Goal: Transaction & Acquisition: Book appointment/travel/reservation

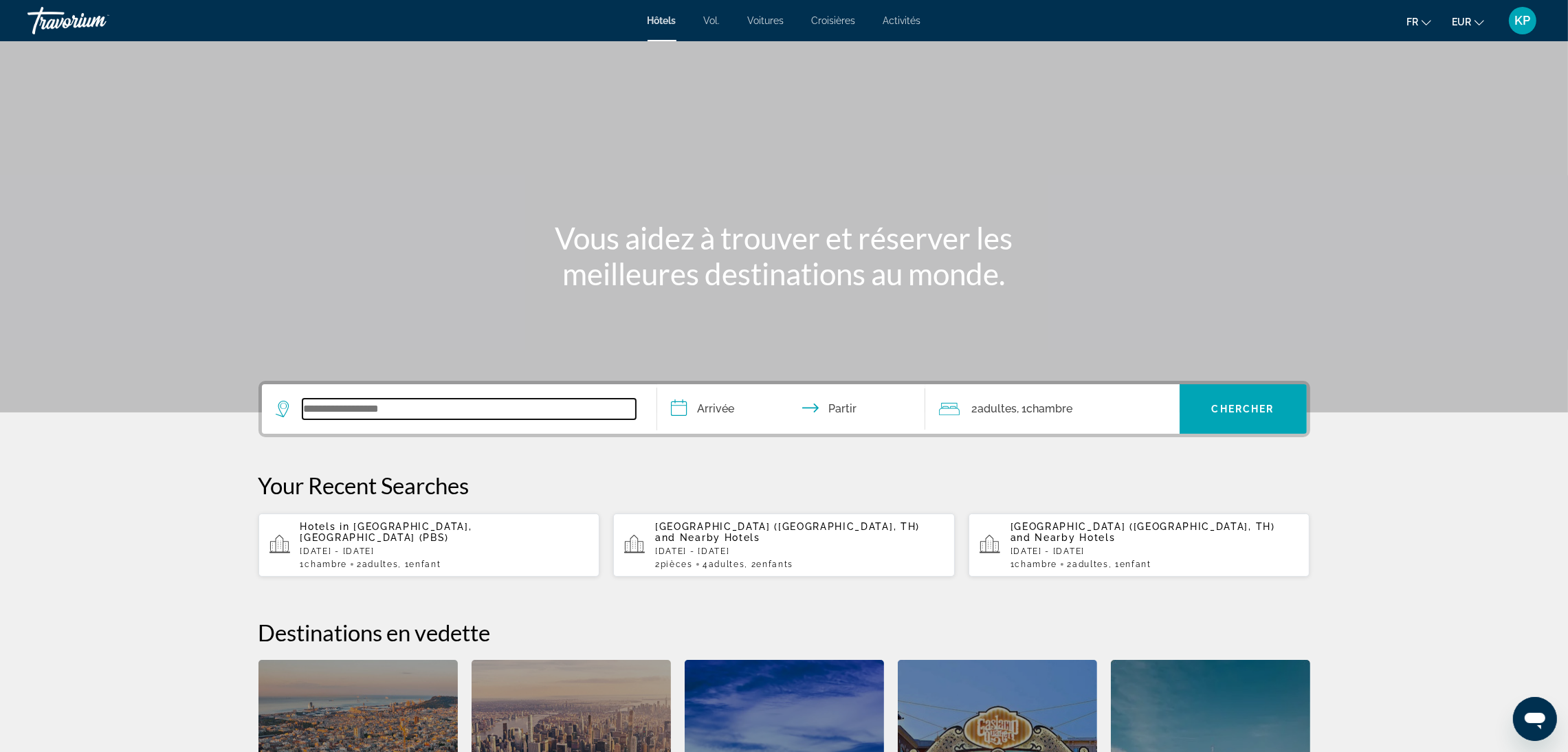
click at [412, 414] on input "Widget de recherche" at bounding box center [469, 409] width 333 height 21
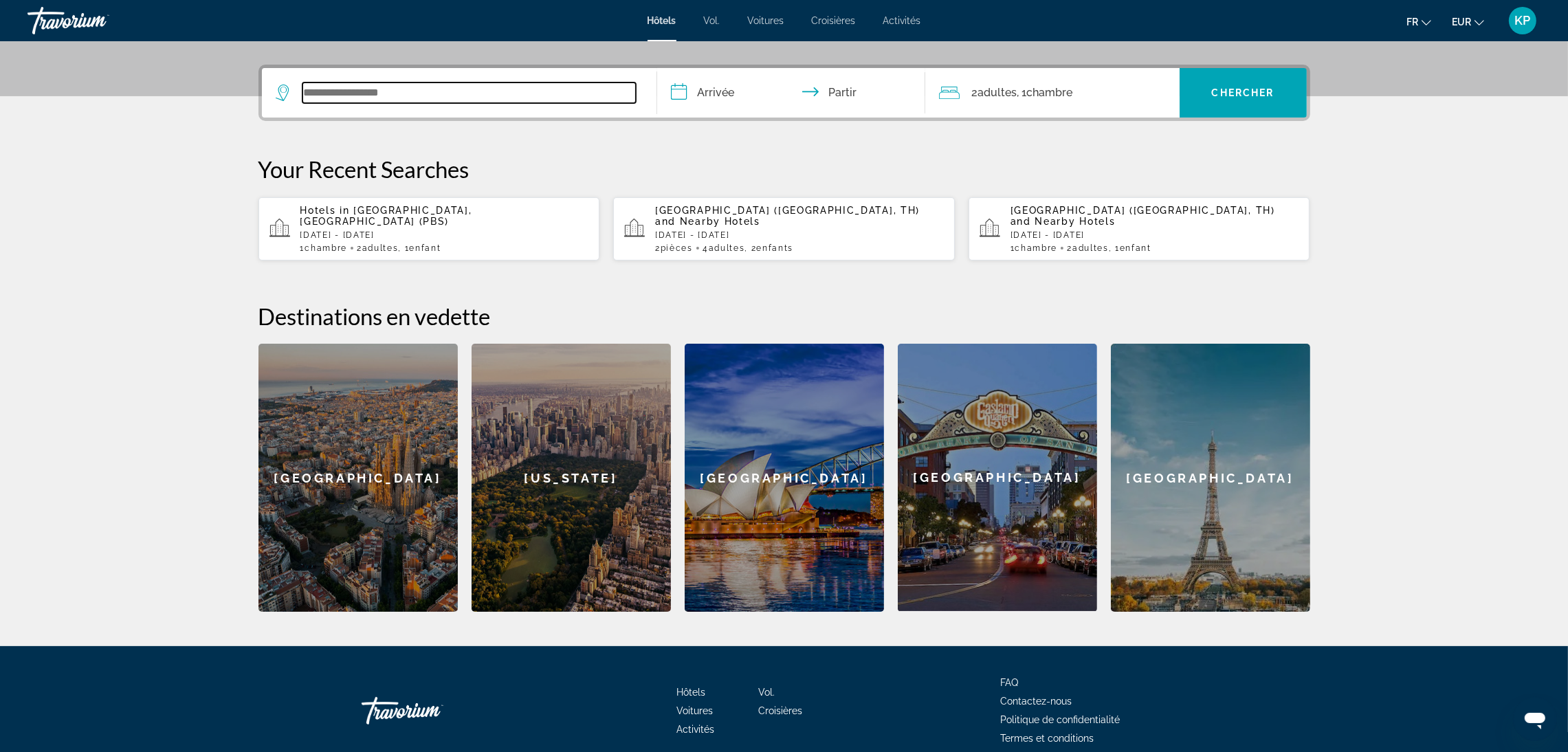
scroll to position [335, 0]
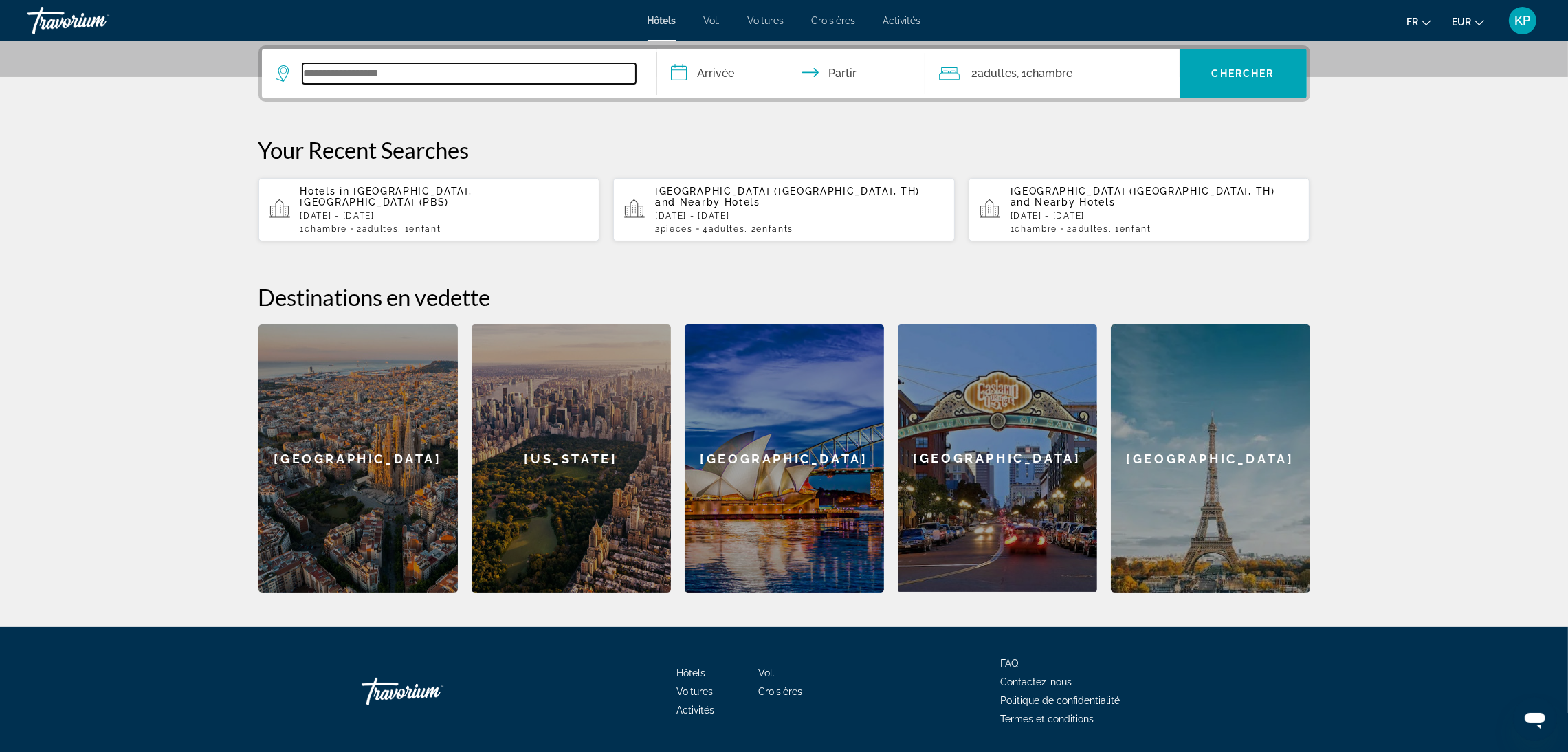
paste input "**********"
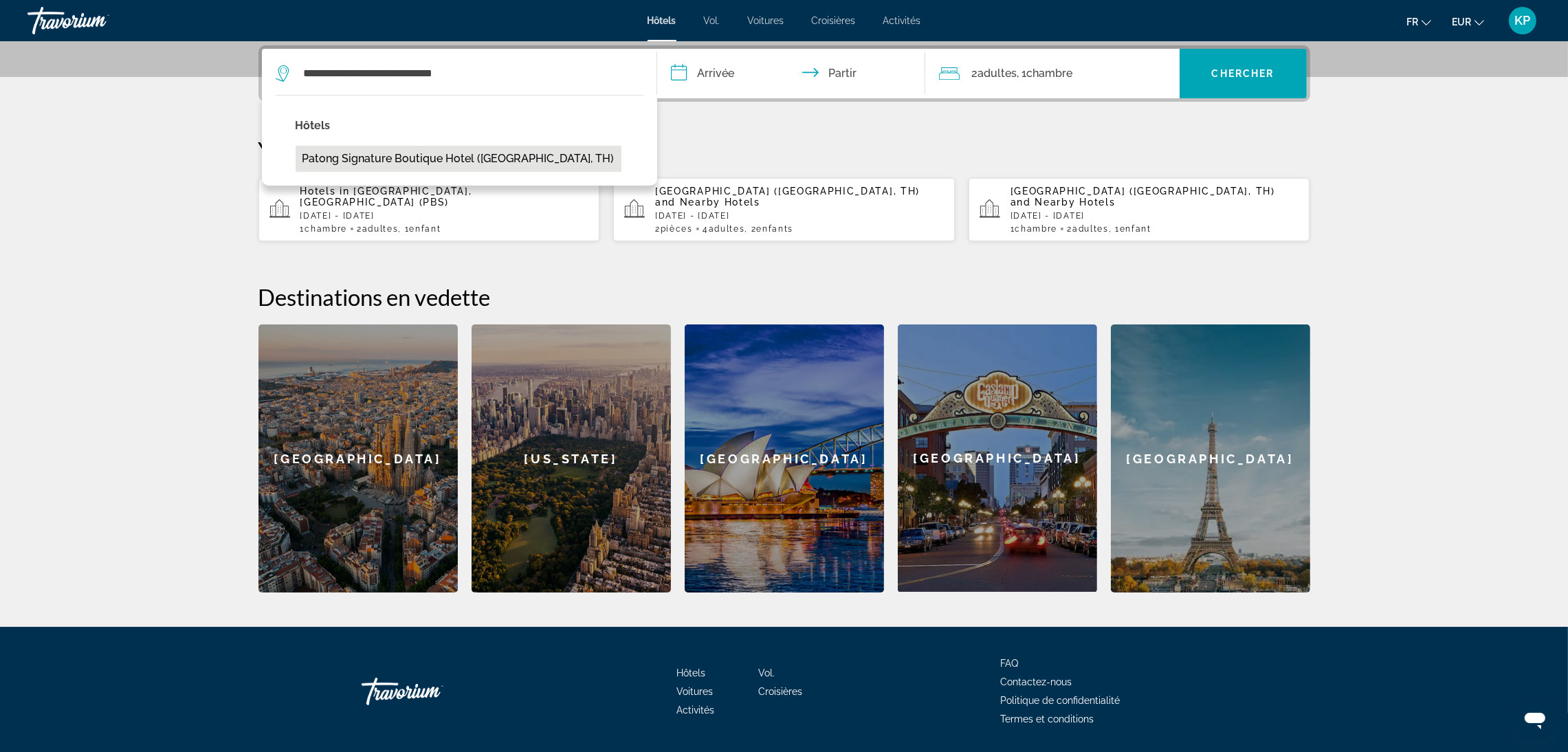
click at [471, 151] on button "Patong Signature Boutique Hotel ([GEOGRAPHIC_DATA], TH)" at bounding box center [458, 159] width 325 height 26
type input "**********"
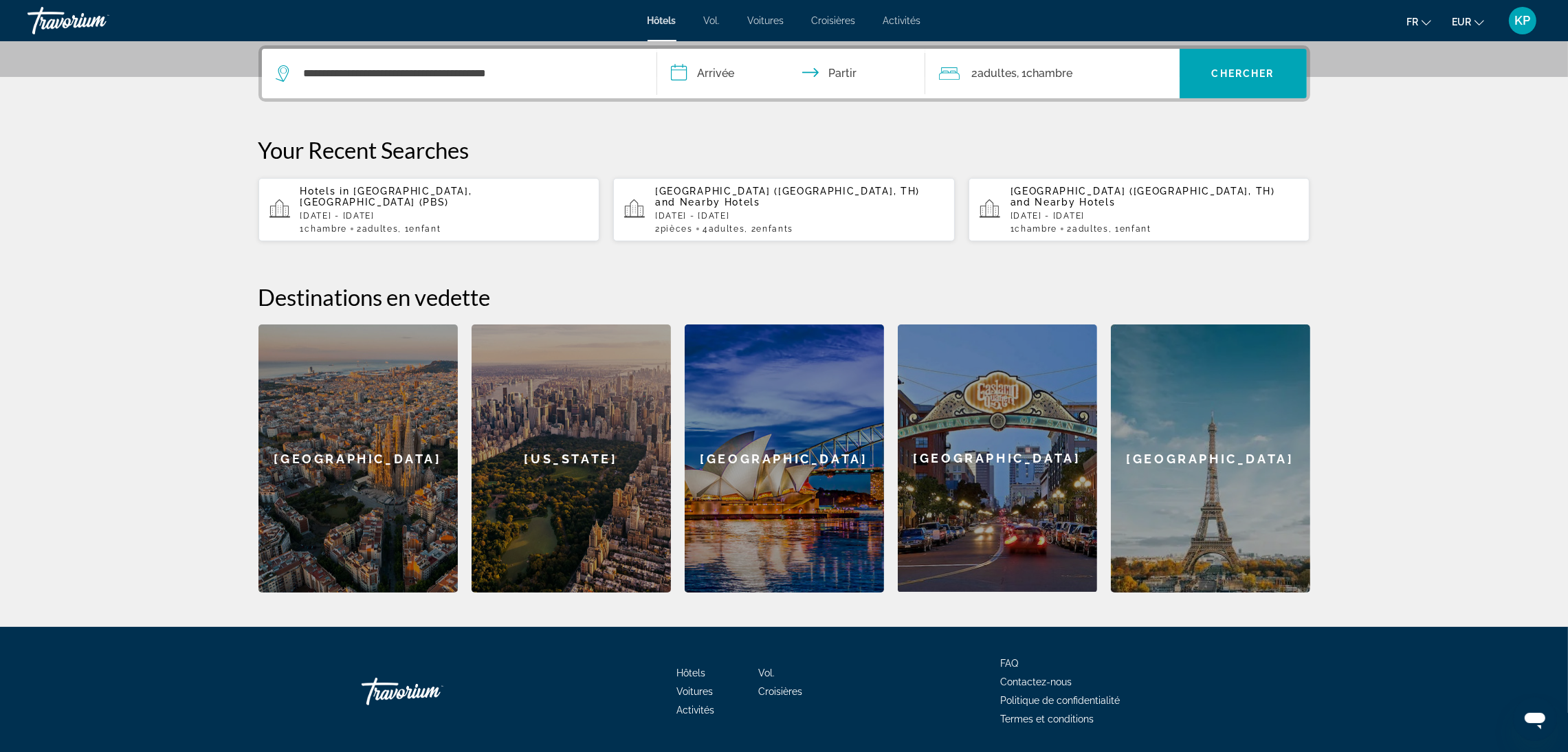
click at [715, 80] on input "**********" at bounding box center [793, 76] width 273 height 54
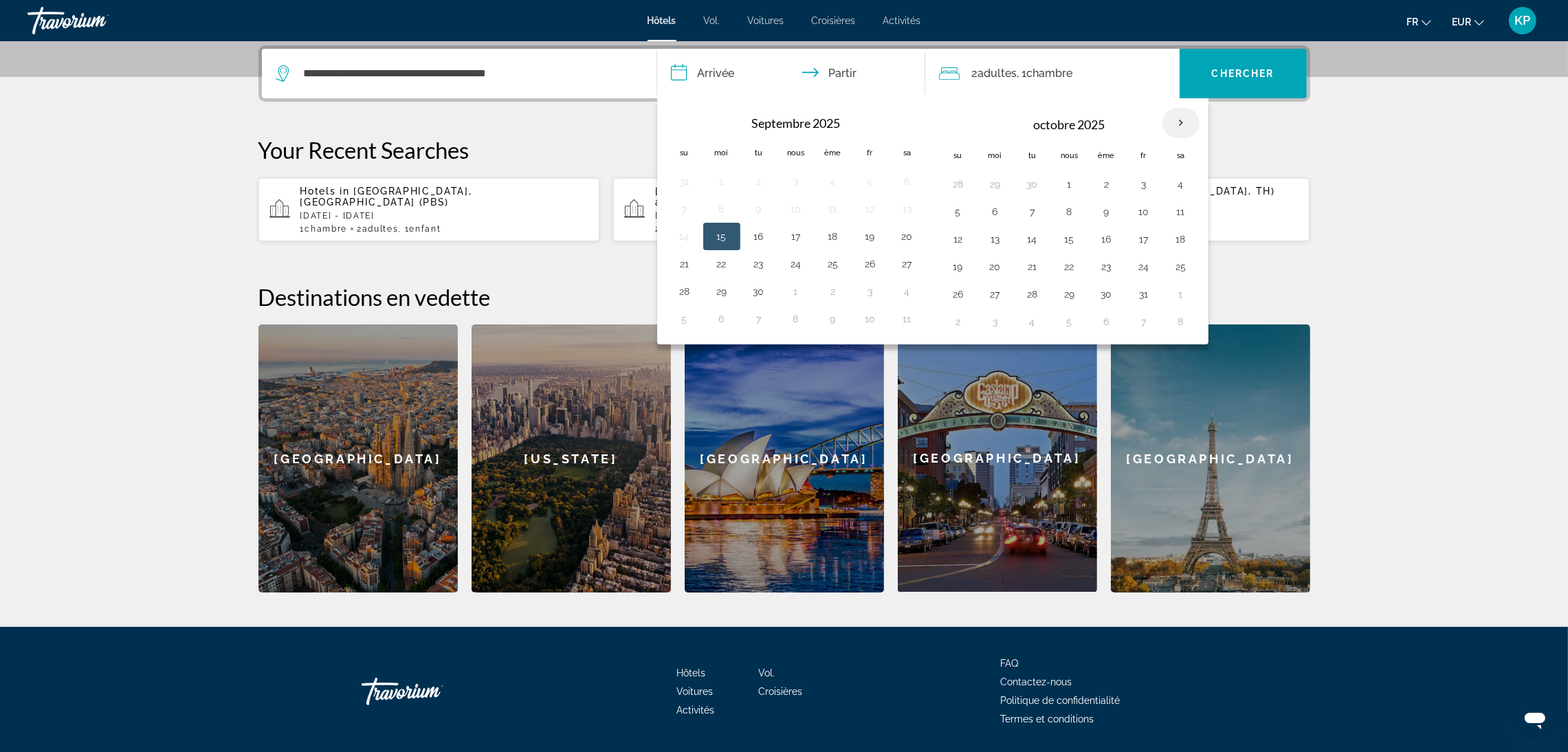
click at [1186, 119] on th "Mois prochain" at bounding box center [1181, 123] width 37 height 30
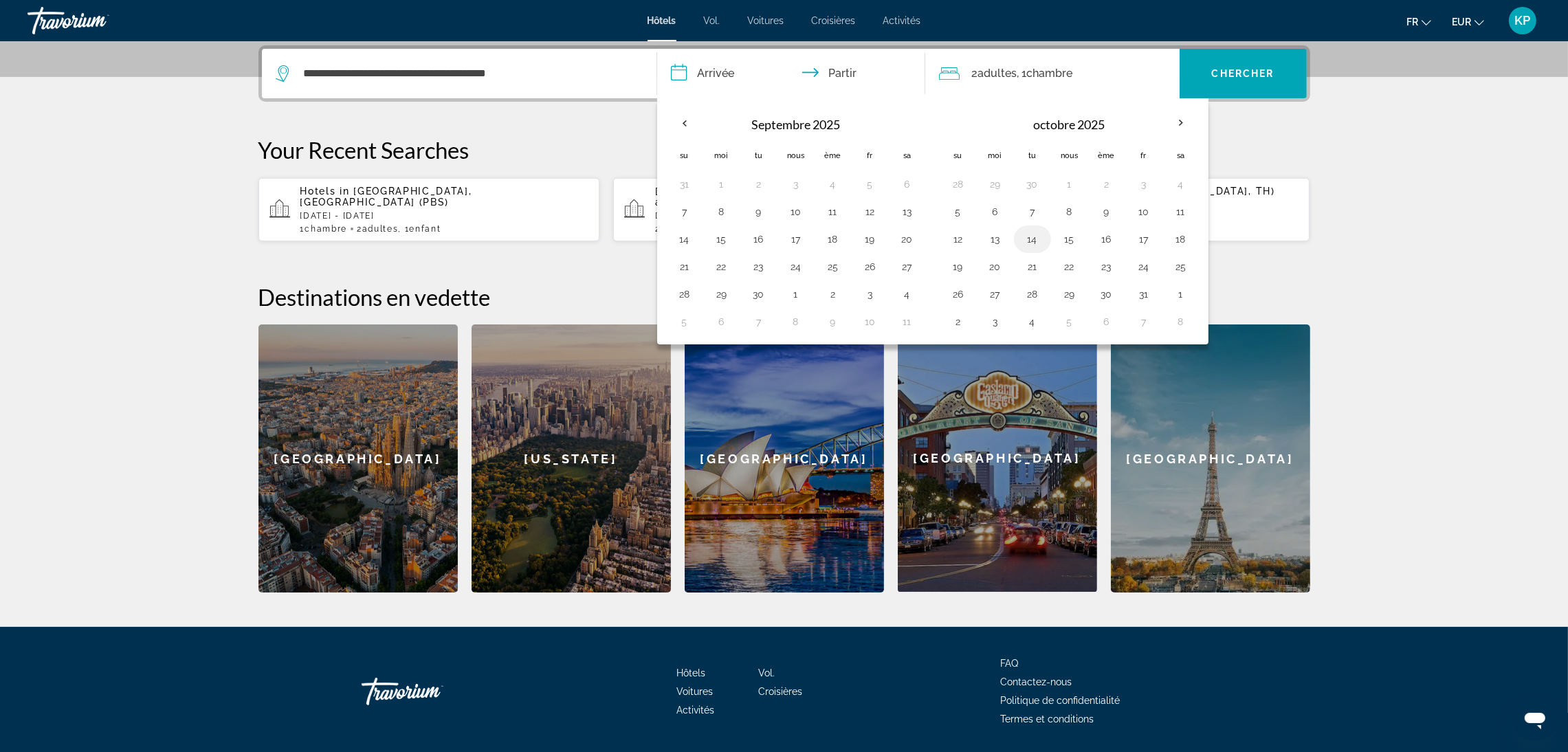
click at [1033, 234] on button "14" at bounding box center [1032, 239] width 22 height 19
click at [1034, 262] on button "21" at bounding box center [1032, 266] width 22 height 19
type input "**********"
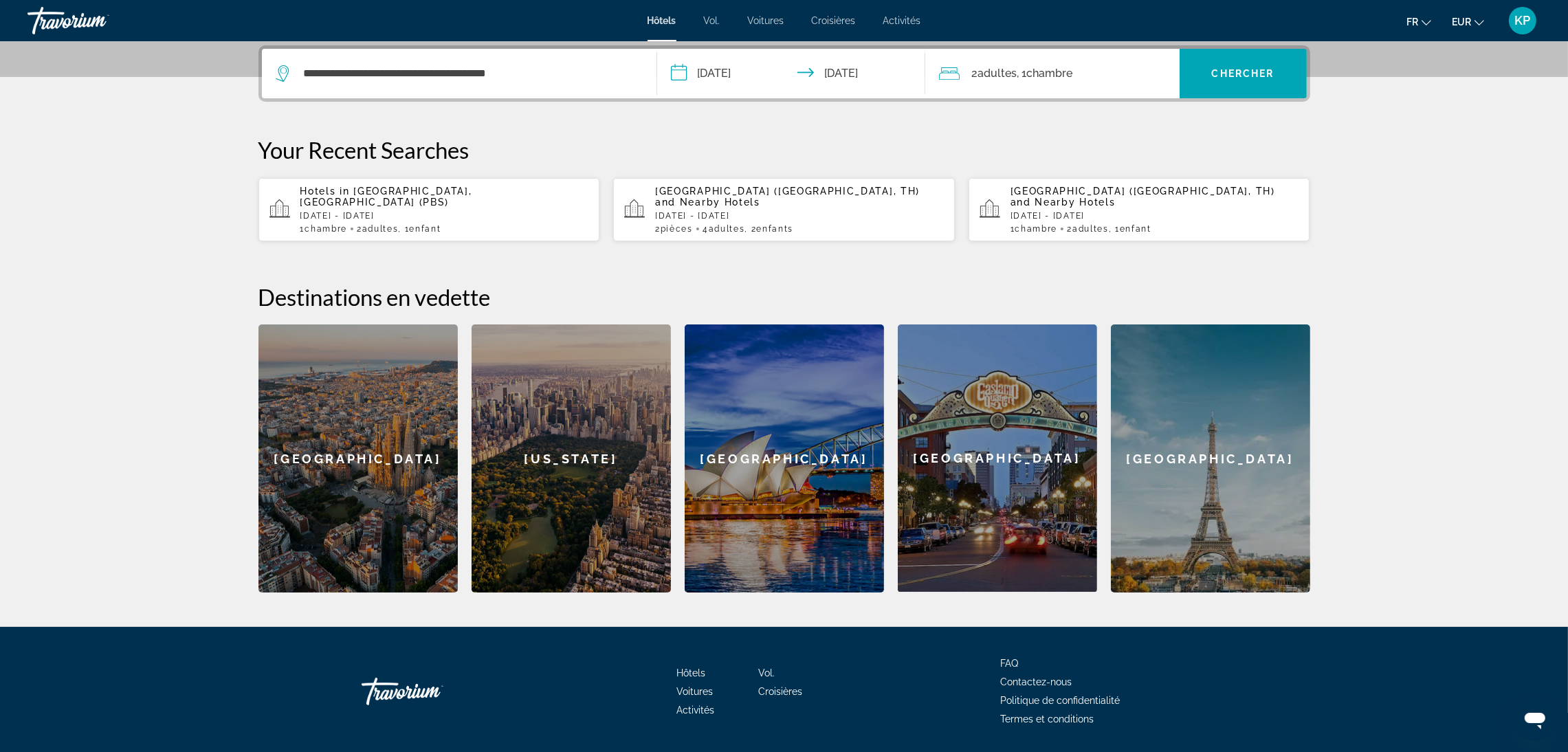
click at [998, 83] on div "2 adultes Adulte , 1 Chambre pièces" at bounding box center [1059, 74] width 240 height 50
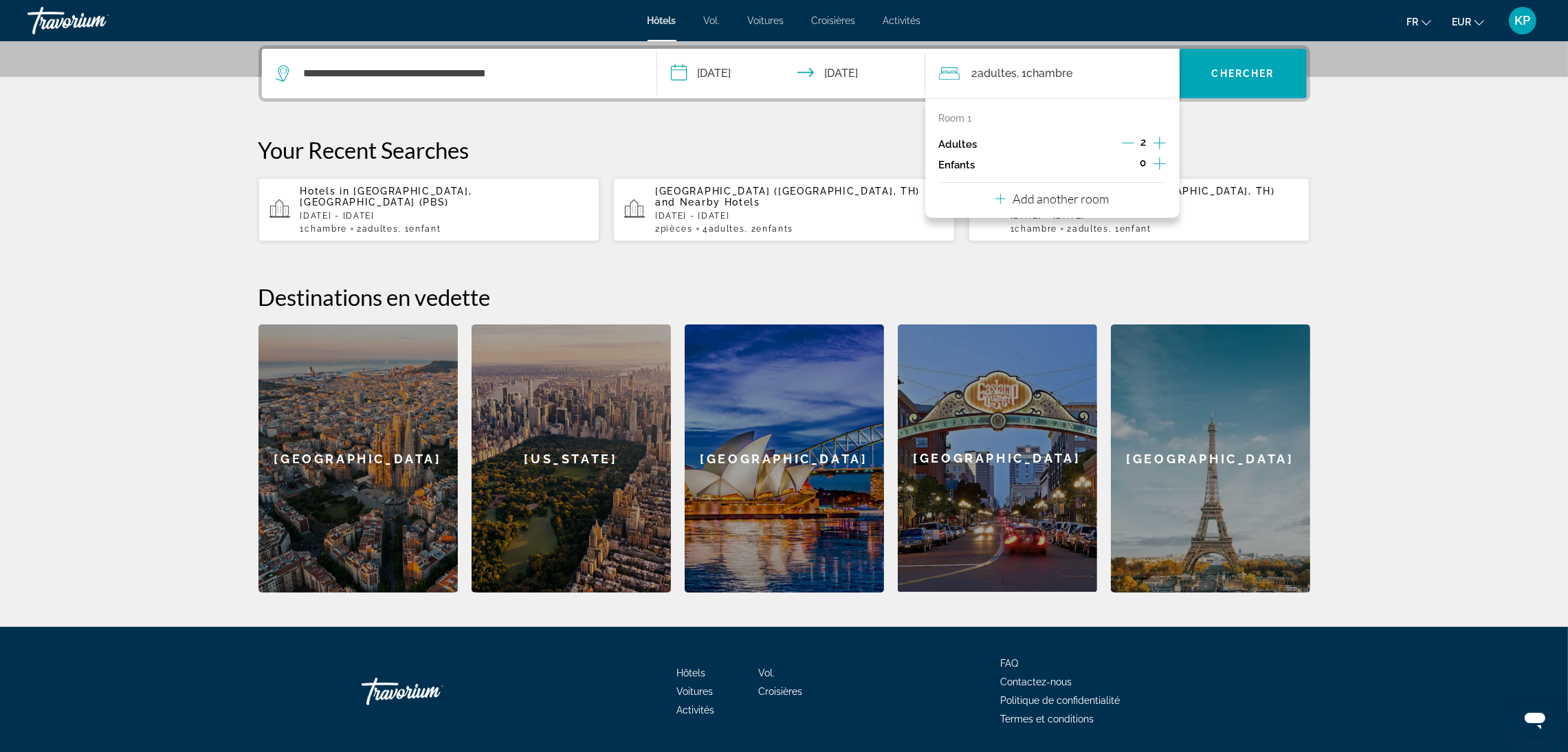
click at [1158, 161] on icon "Increment children" at bounding box center [1159, 164] width 12 height 17
click at [1029, 206] on icon "Travelers: 2 adults, 1 child" at bounding box center [1033, 201] width 17 height 17
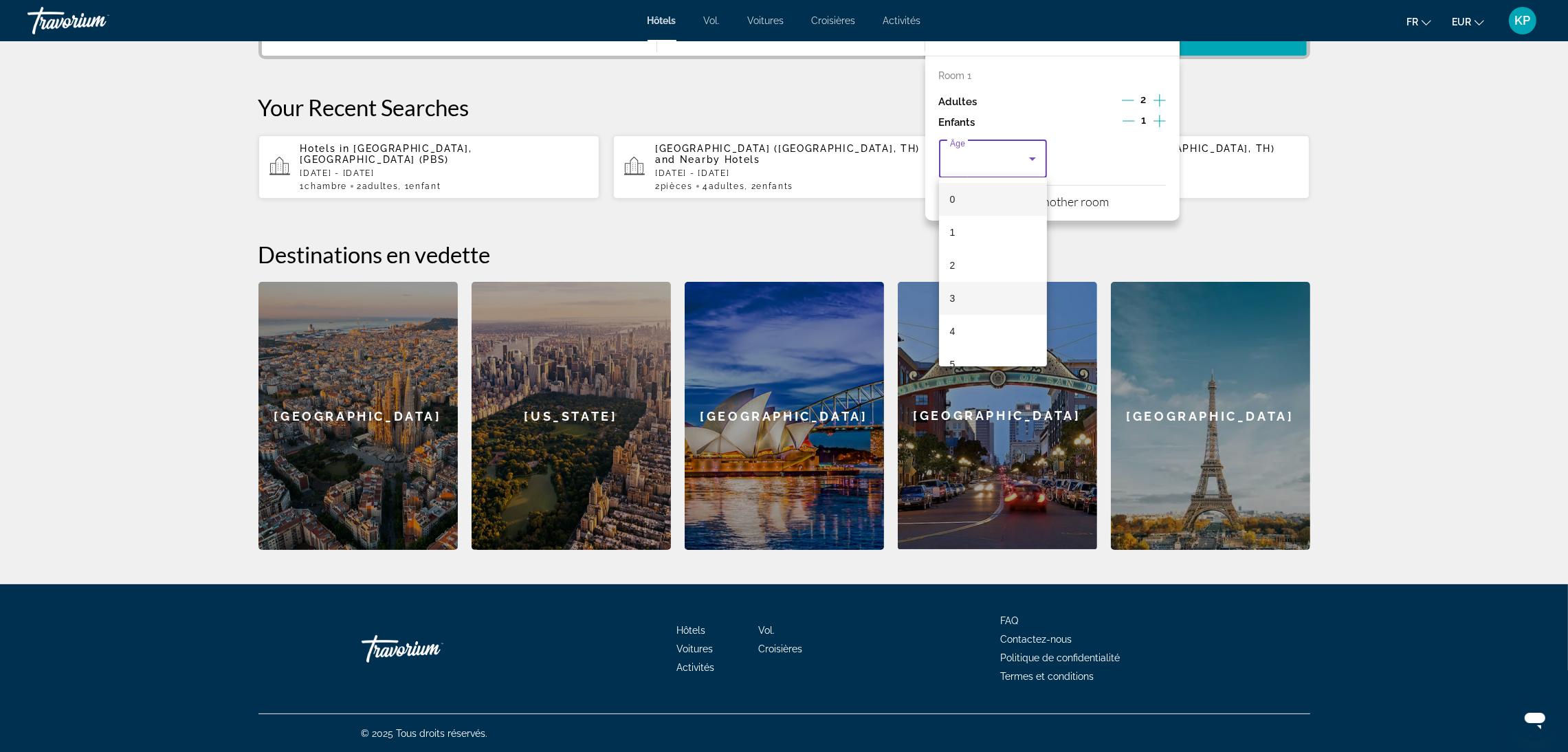
scroll to position [415, 0]
click at [968, 338] on mat-option "17" at bounding box center [993, 345] width 109 height 33
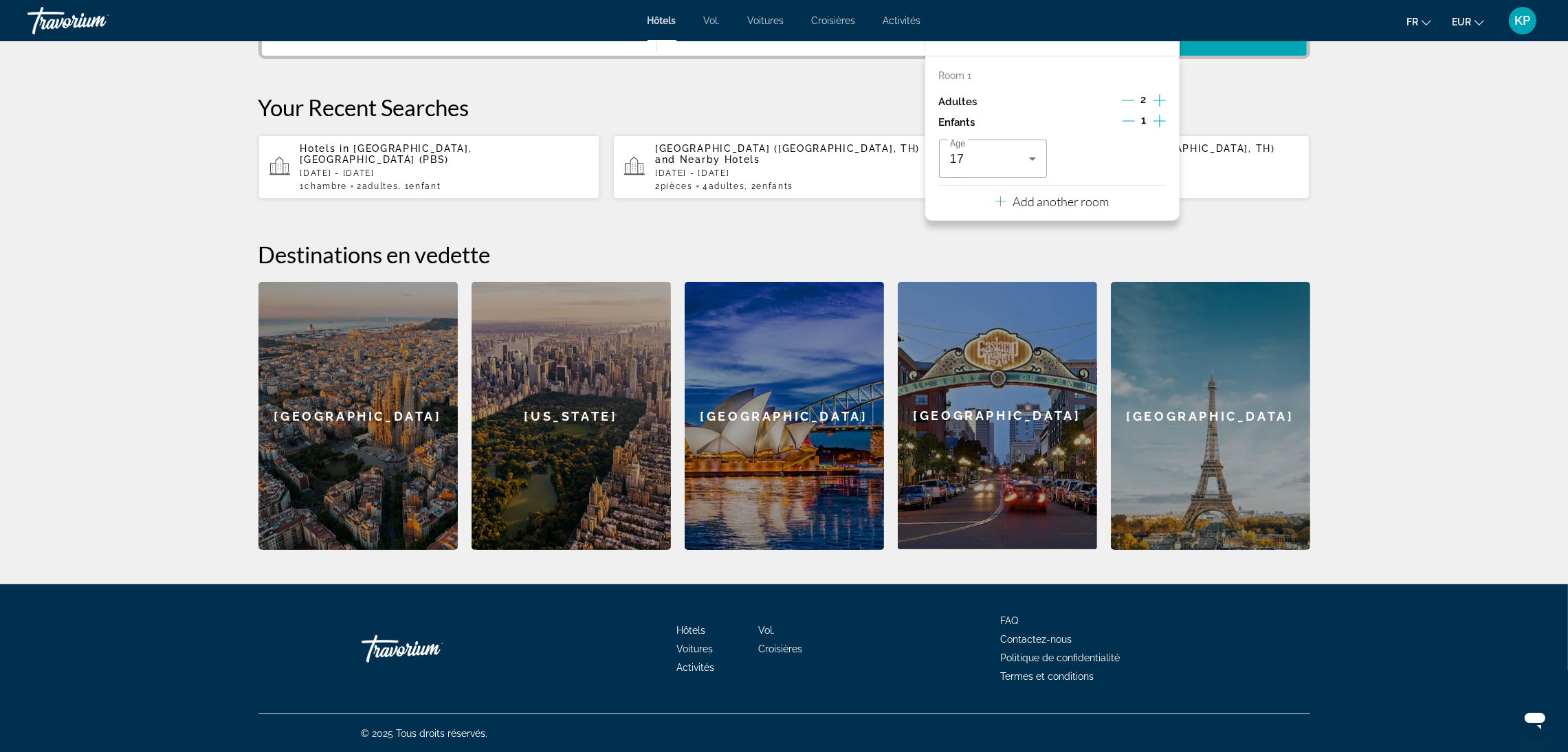
click at [1456, 187] on section "**********" at bounding box center [784, 86] width 1568 height 928
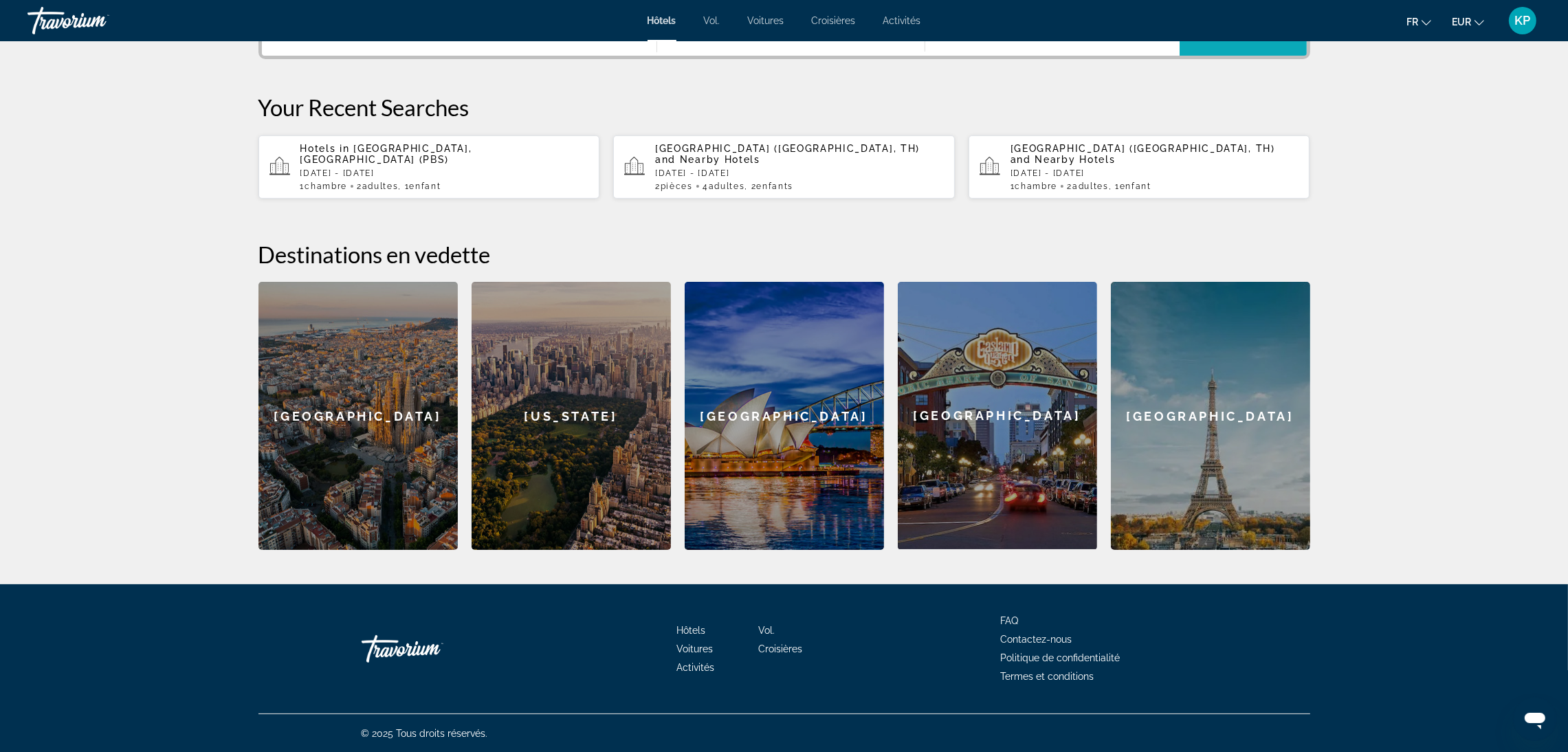
click at [1242, 45] on span "Widget de recherche" at bounding box center [1243, 31] width 127 height 33
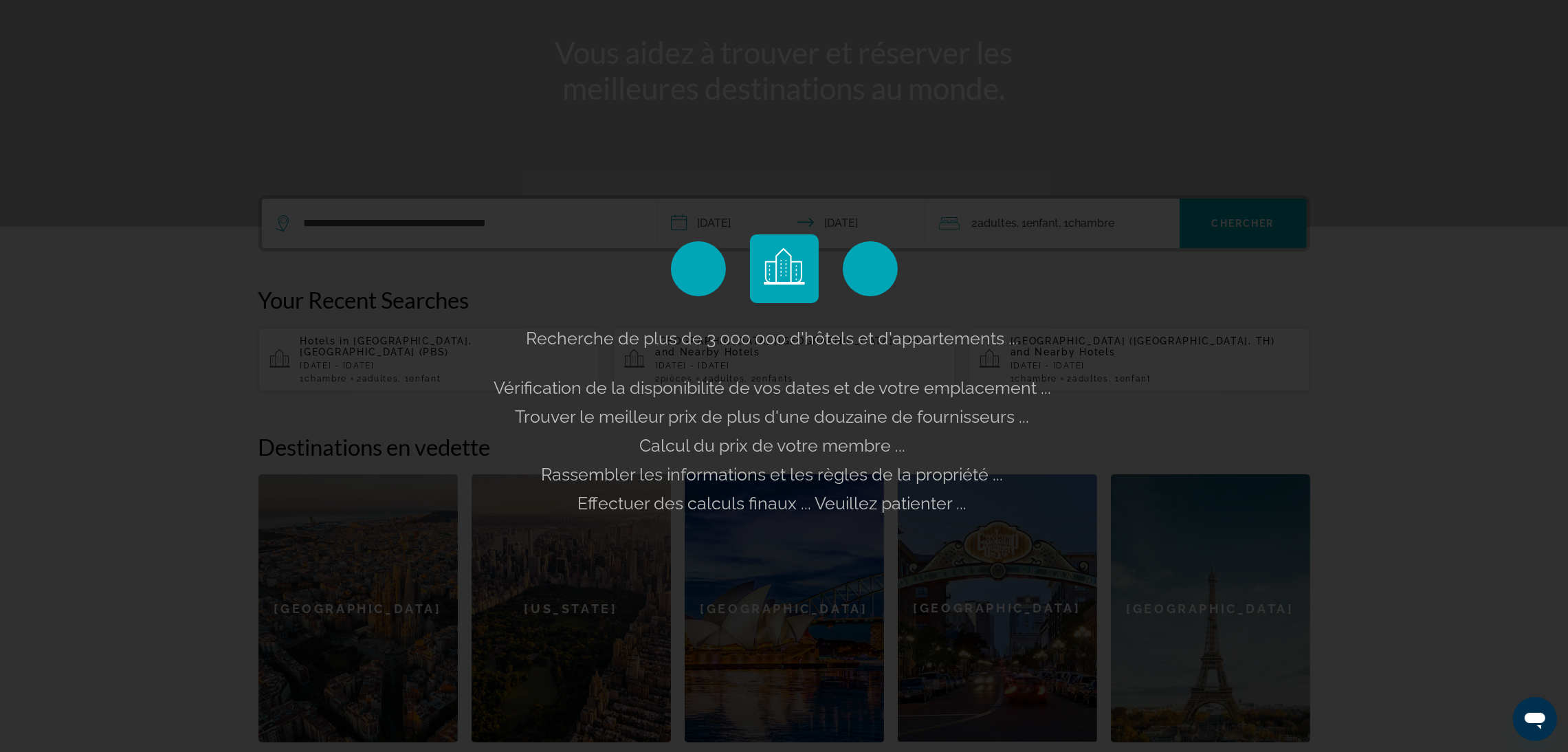
scroll to position [0, 0]
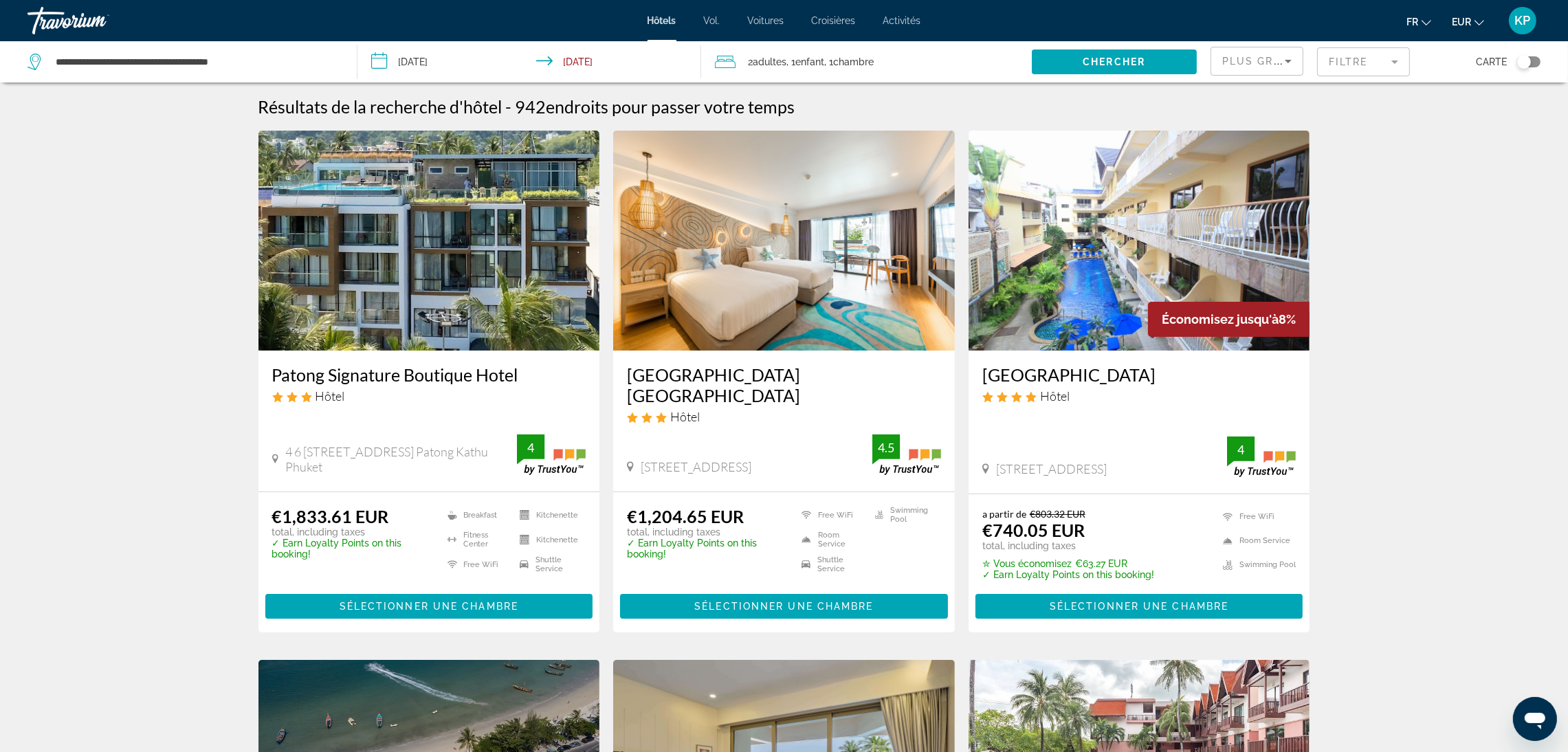
click at [463, 221] on img "Contenu principal" at bounding box center [430, 240] width 341 height 220
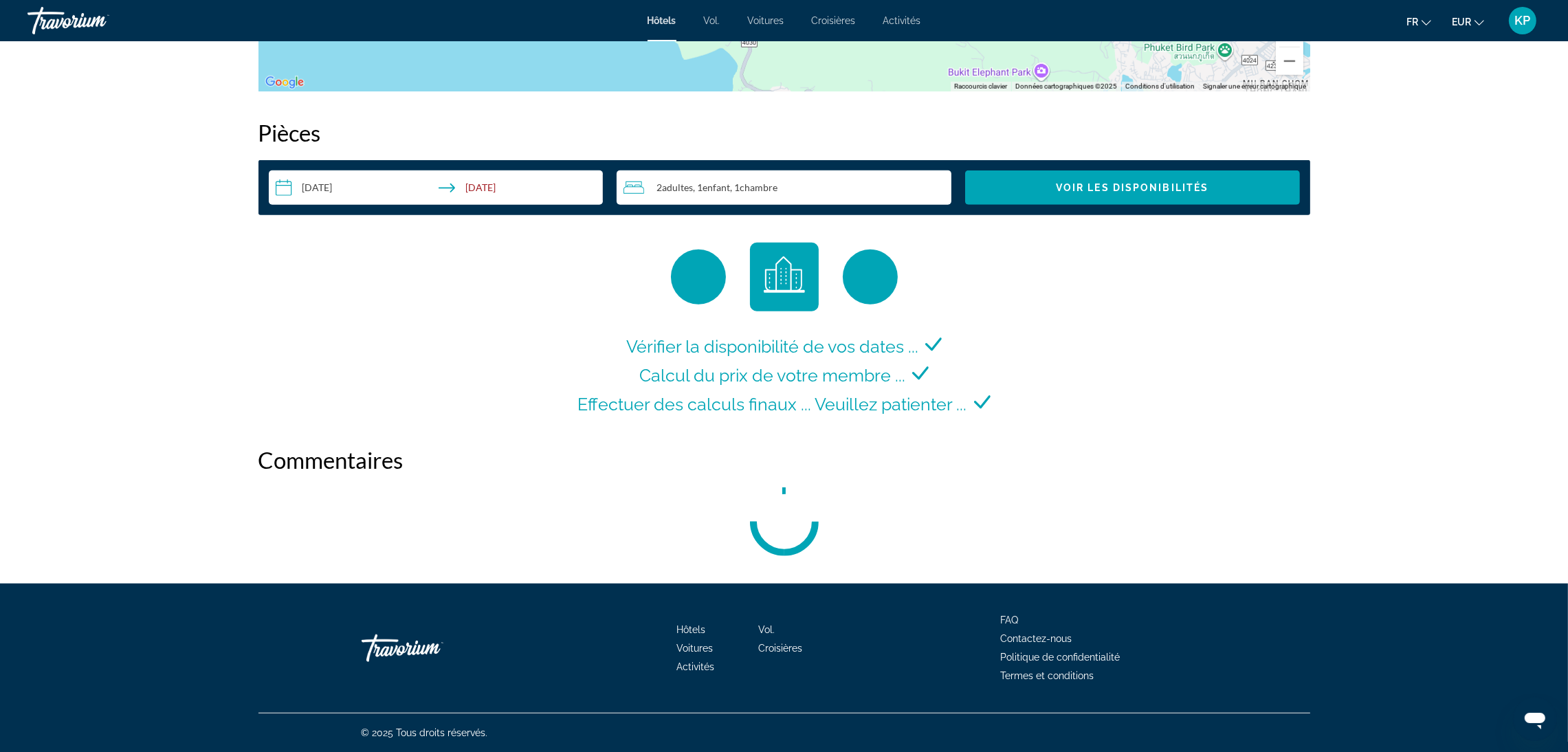
scroll to position [1724, 0]
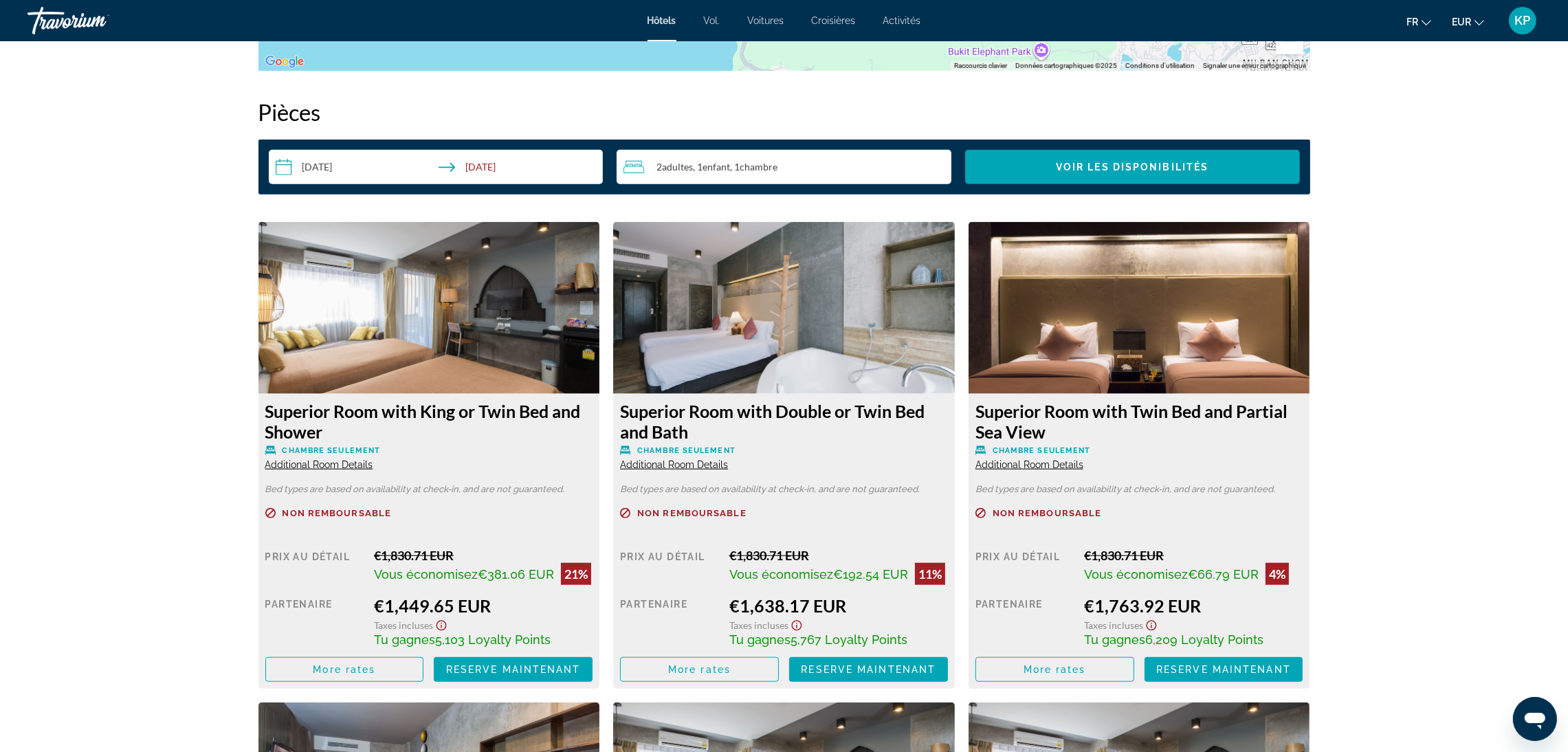
click at [357, 172] on input "**********" at bounding box center [439, 169] width 340 height 38
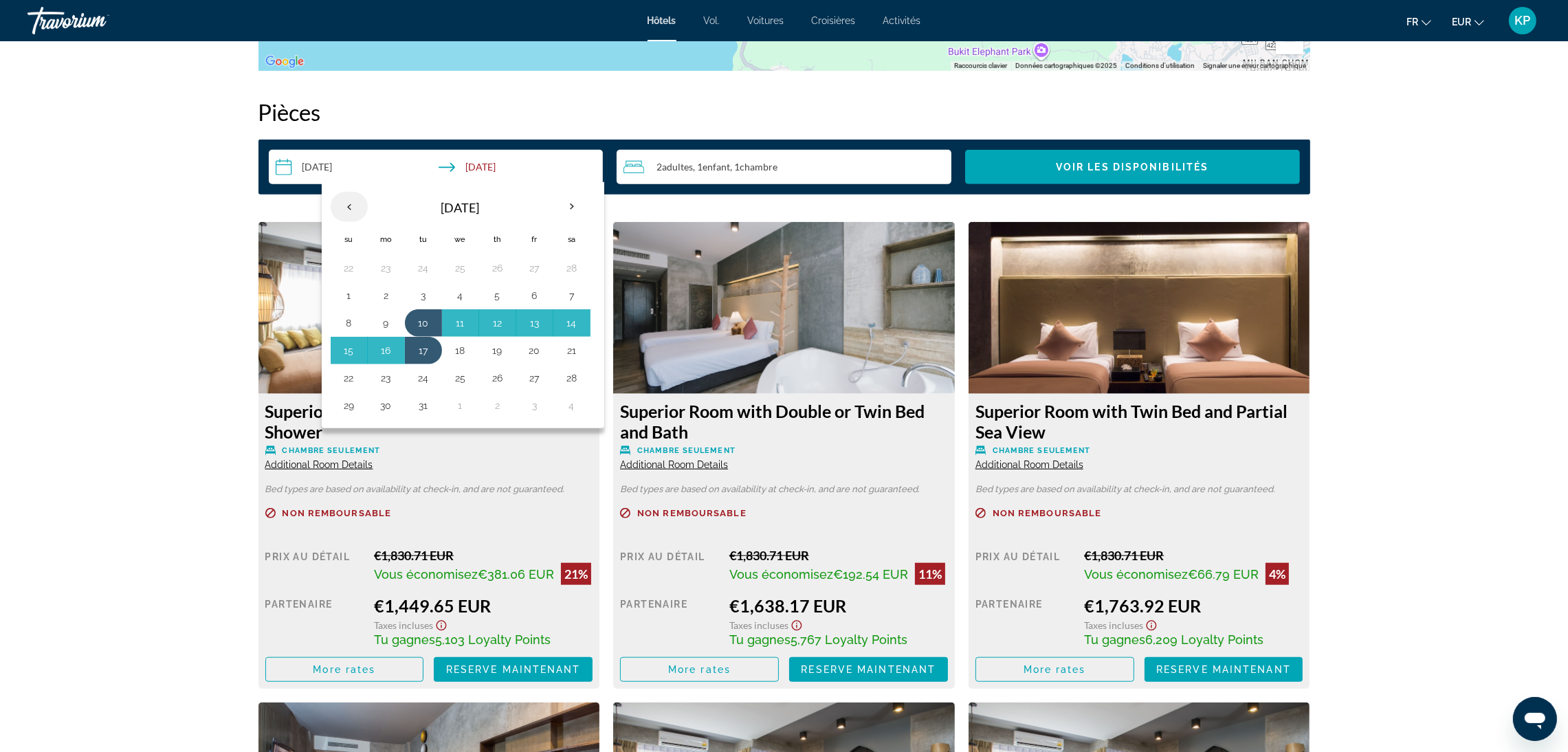
click at [343, 208] on th "Previous month" at bounding box center [349, 206] width 37 height 30
click at [571, 328] on button "14" at bounding box center [572, 322] width 22 height 19
click at [460, 355] on button "18" at bounding box center [460, 350] width 22 height 19
type input "**********"
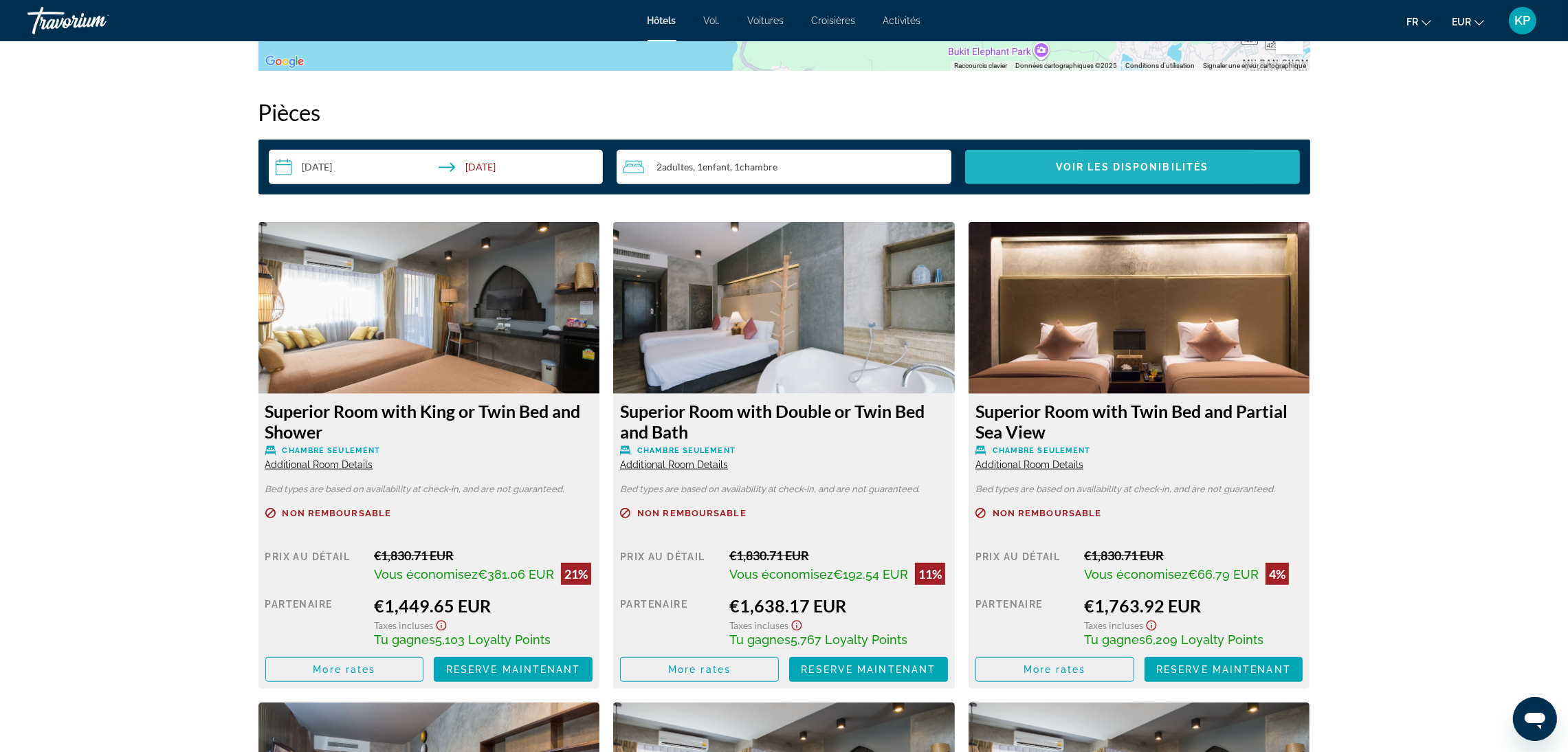
click at [1102, 165] on span "Voir les disponibilités" at bounding box center [1132, 167] width 152 height 11
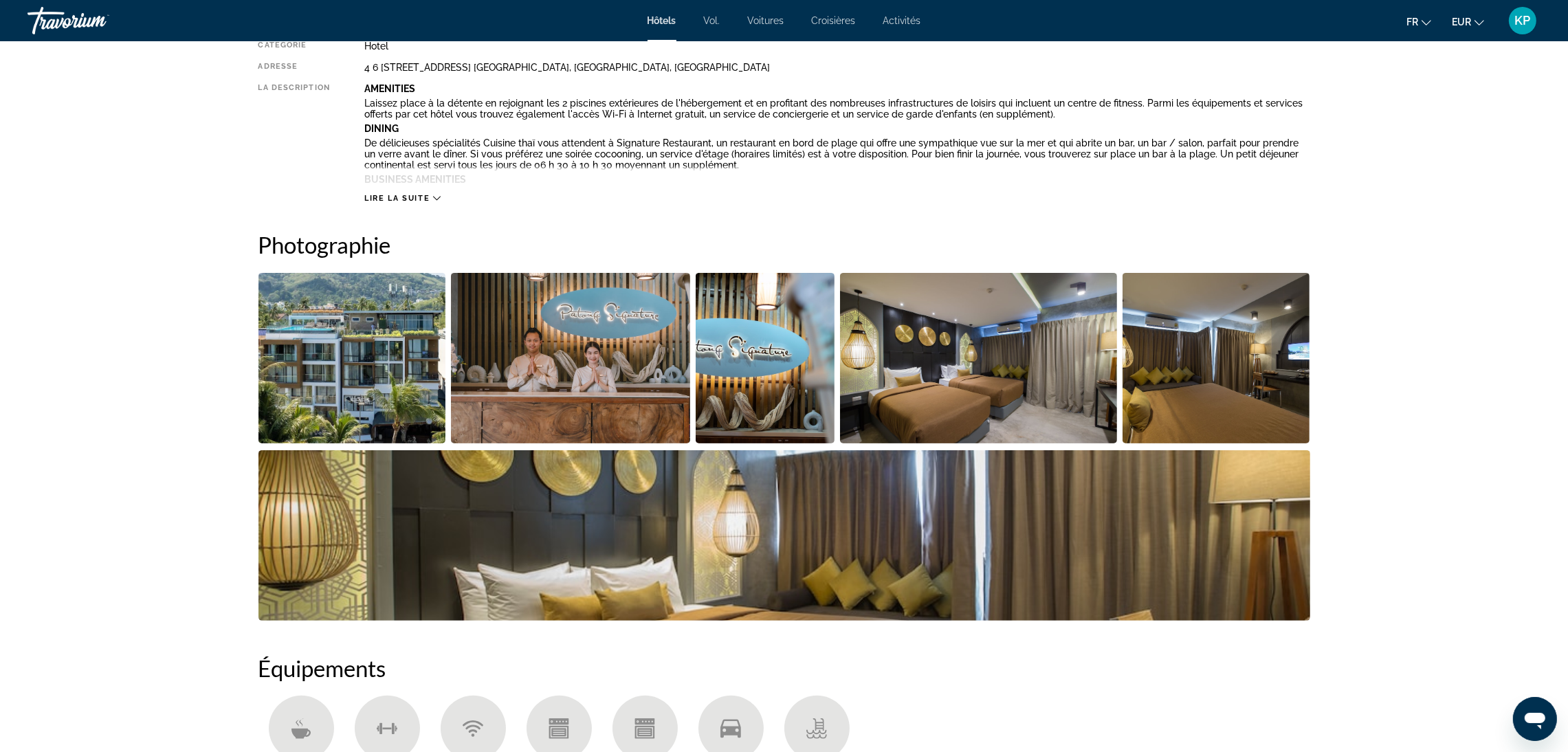
scroll to position [8, 0]
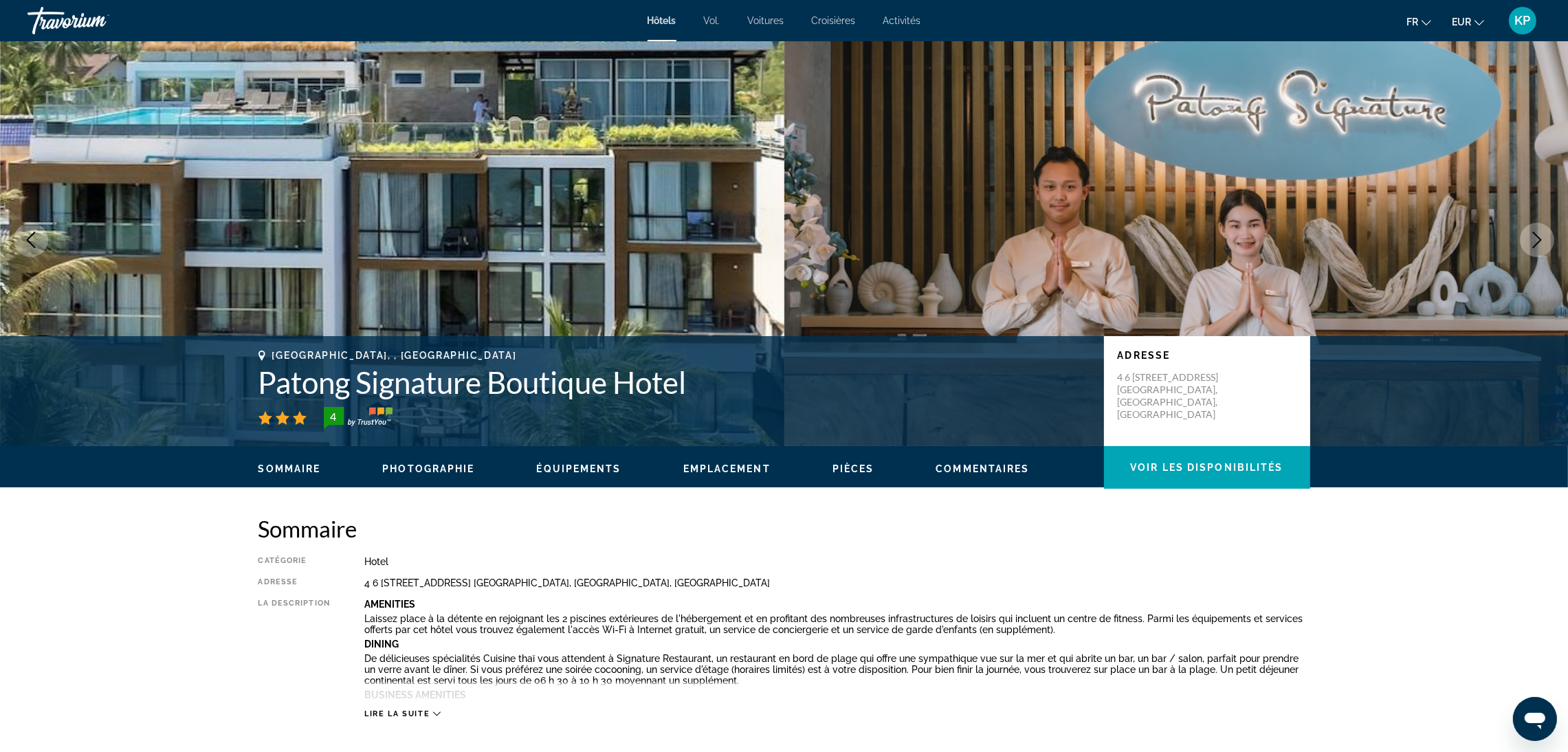
click at [1532, 248] on button "Next image" at bounding box center [1537, 240] width 34 height 34
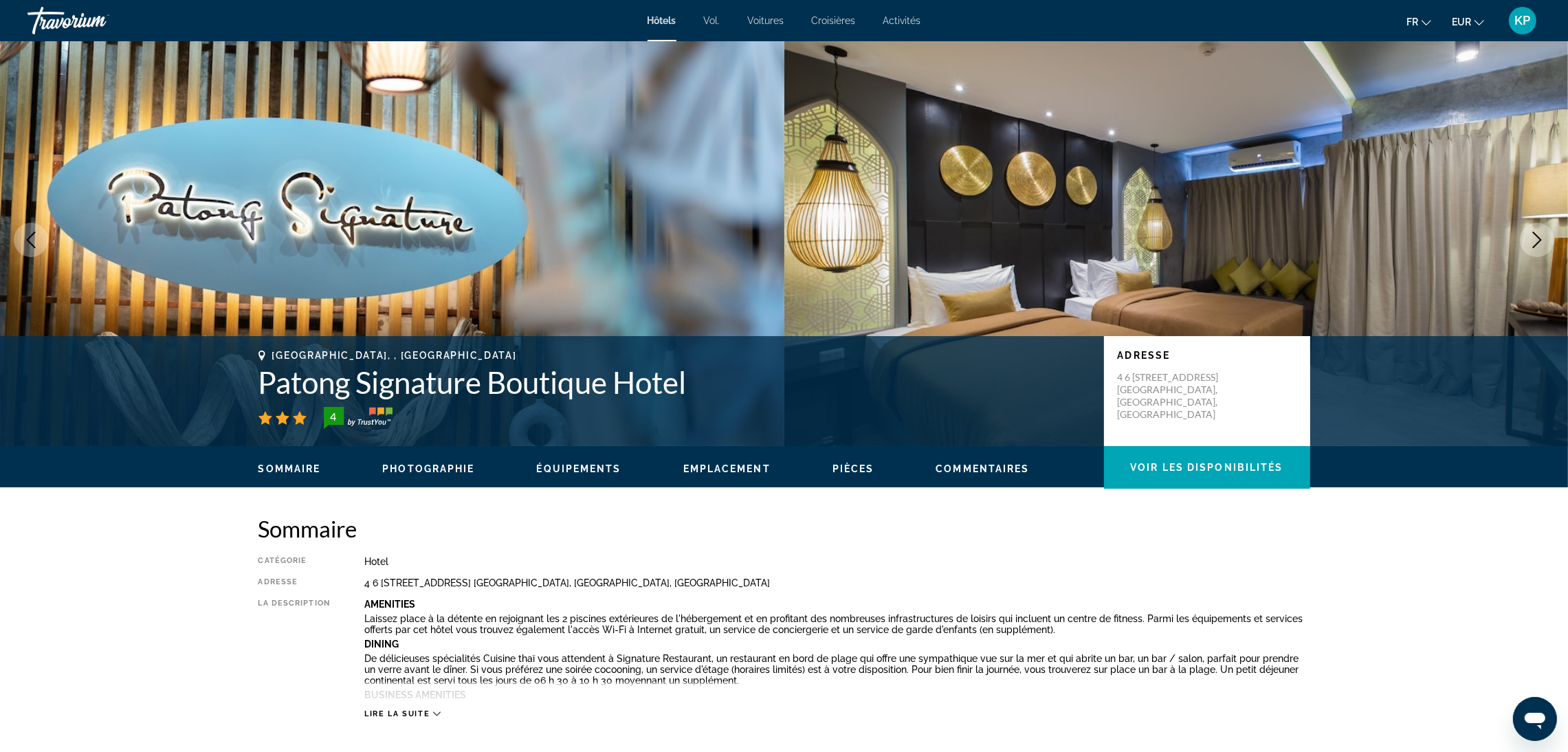
click at [1532, 248] on button "Next image" at bounding box center [1537, 240] width 34 height 34
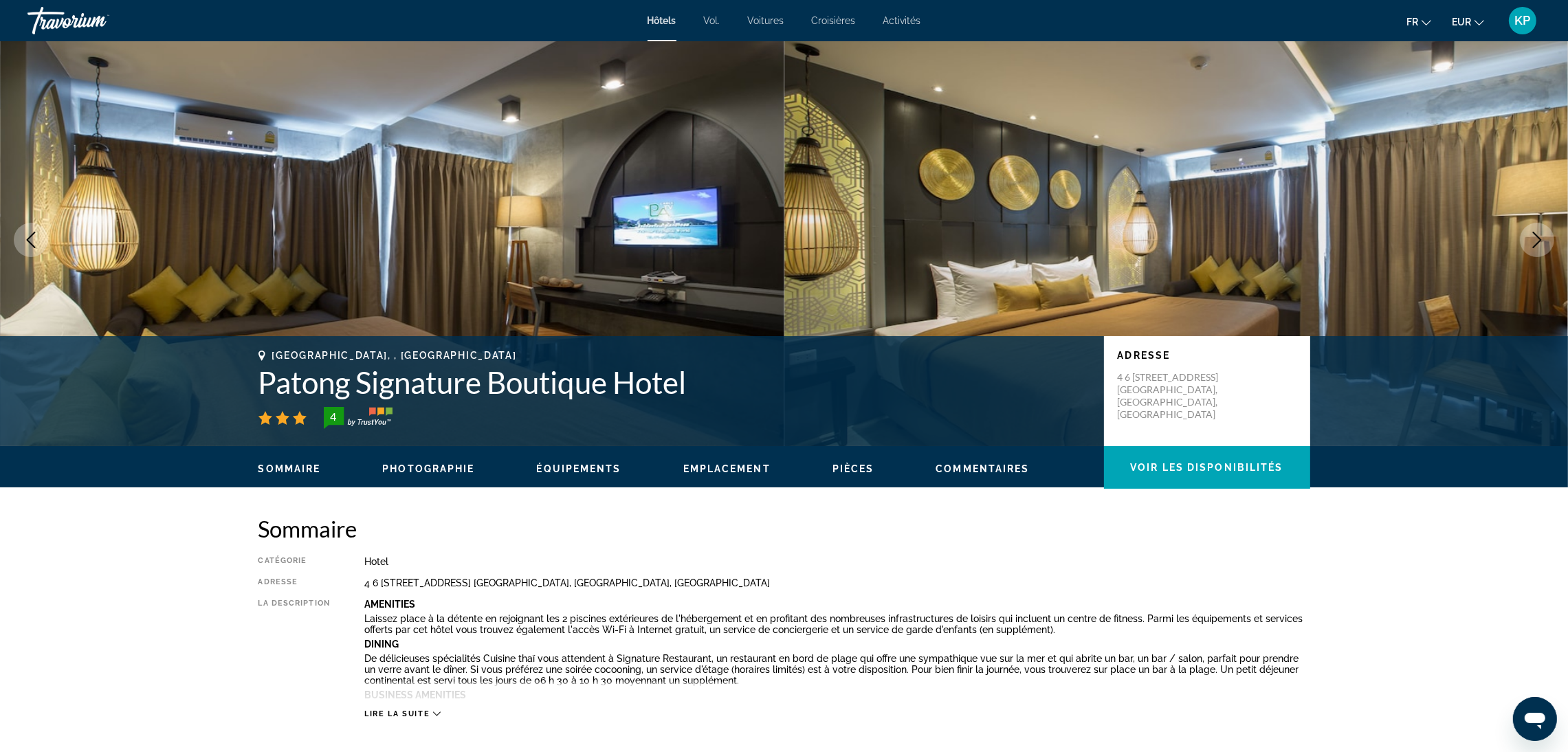
click at [1532, 248] on button "Next image" at bounding box center [1537, 240] width 34 height 34
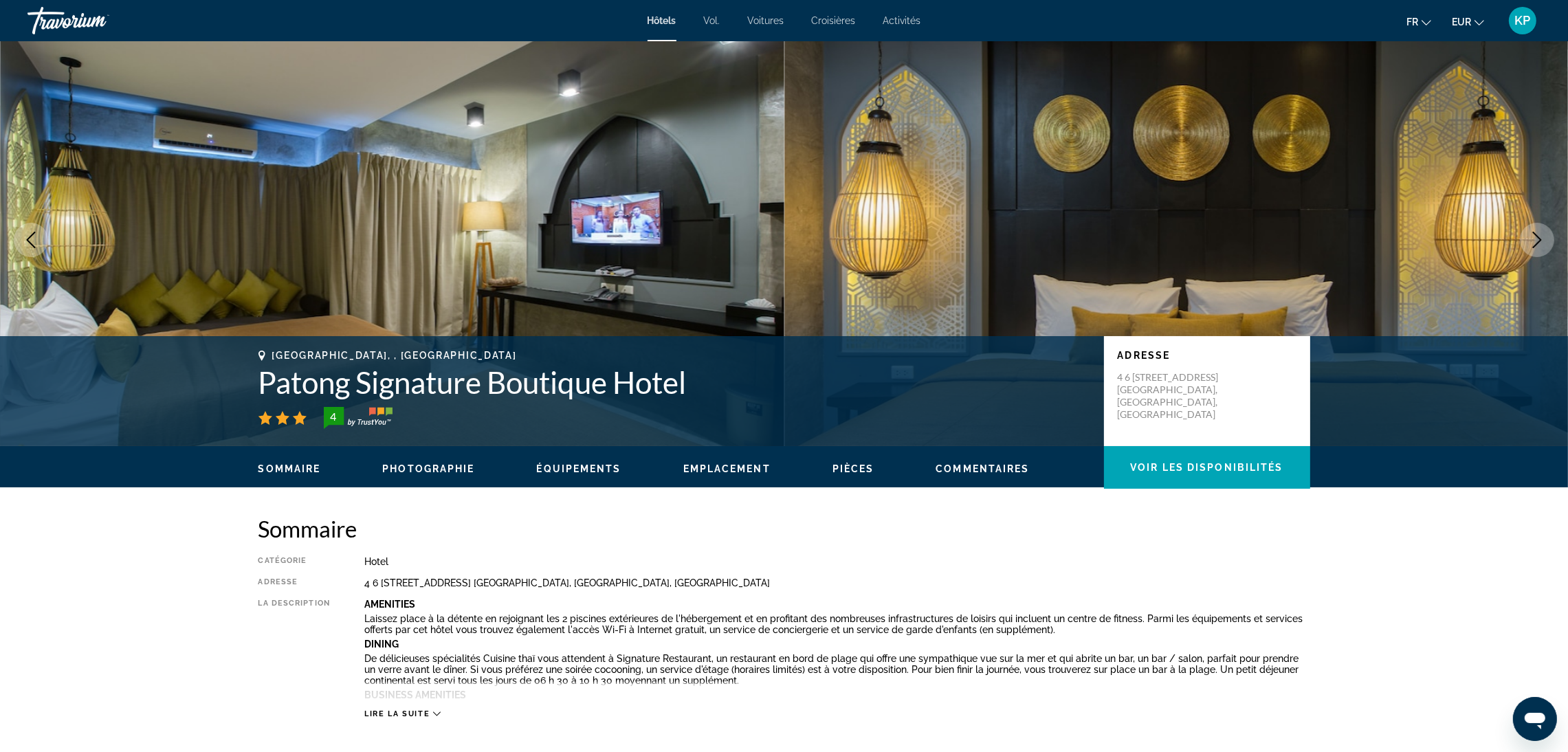
click at [1532, 248] on button "Next image" at bounding box center [1537, 240] width 34 height 34
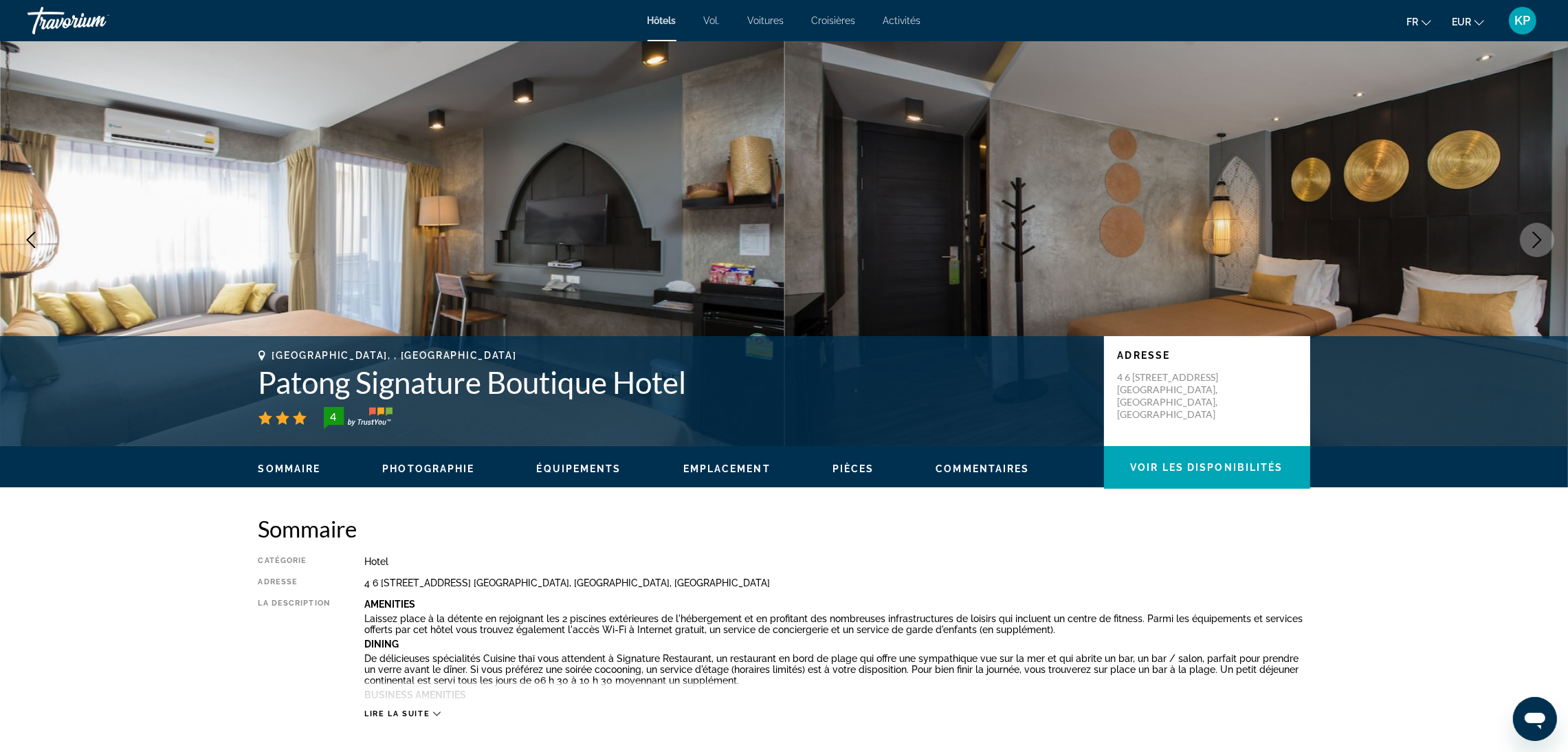
click at [1532, 248] on button "Next image" at bounding box center [1537, 240] width 34 height 34
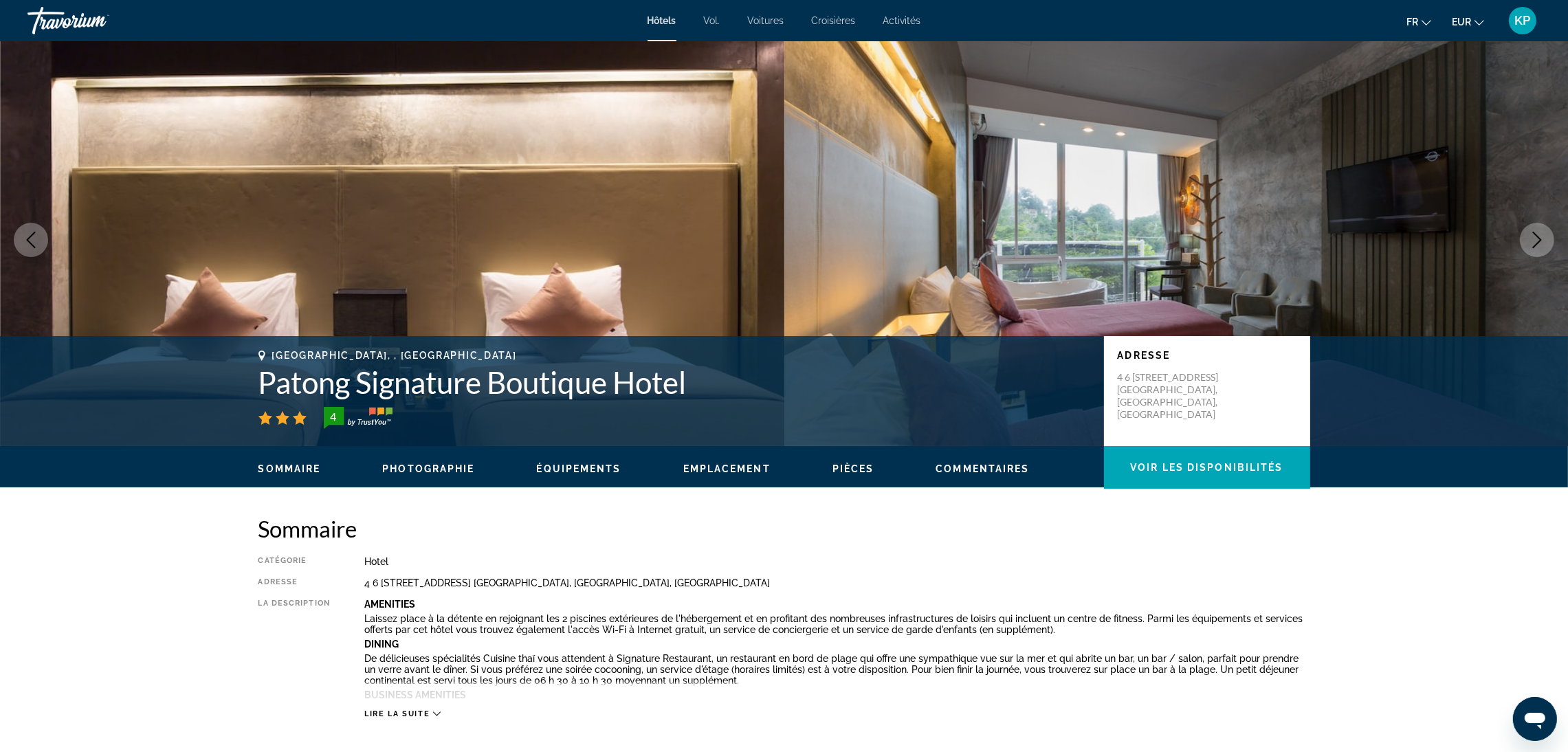
click at [1532, 248] on button "Next image" at bounding box center [1537, 240] width 34 height 34
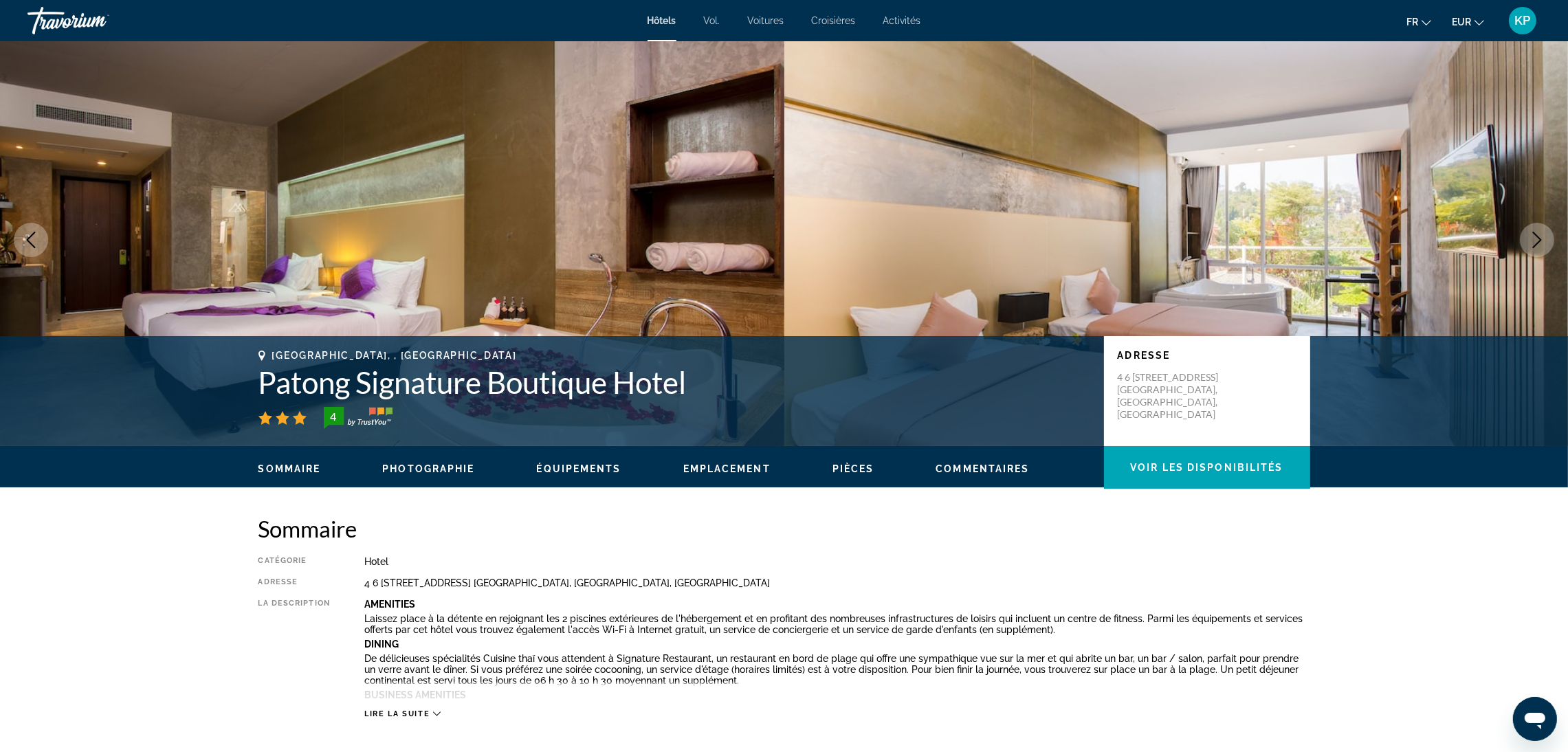
click at [1532, 248] on button "Next image" at bounding box center [1537, 240] width 34 height 34
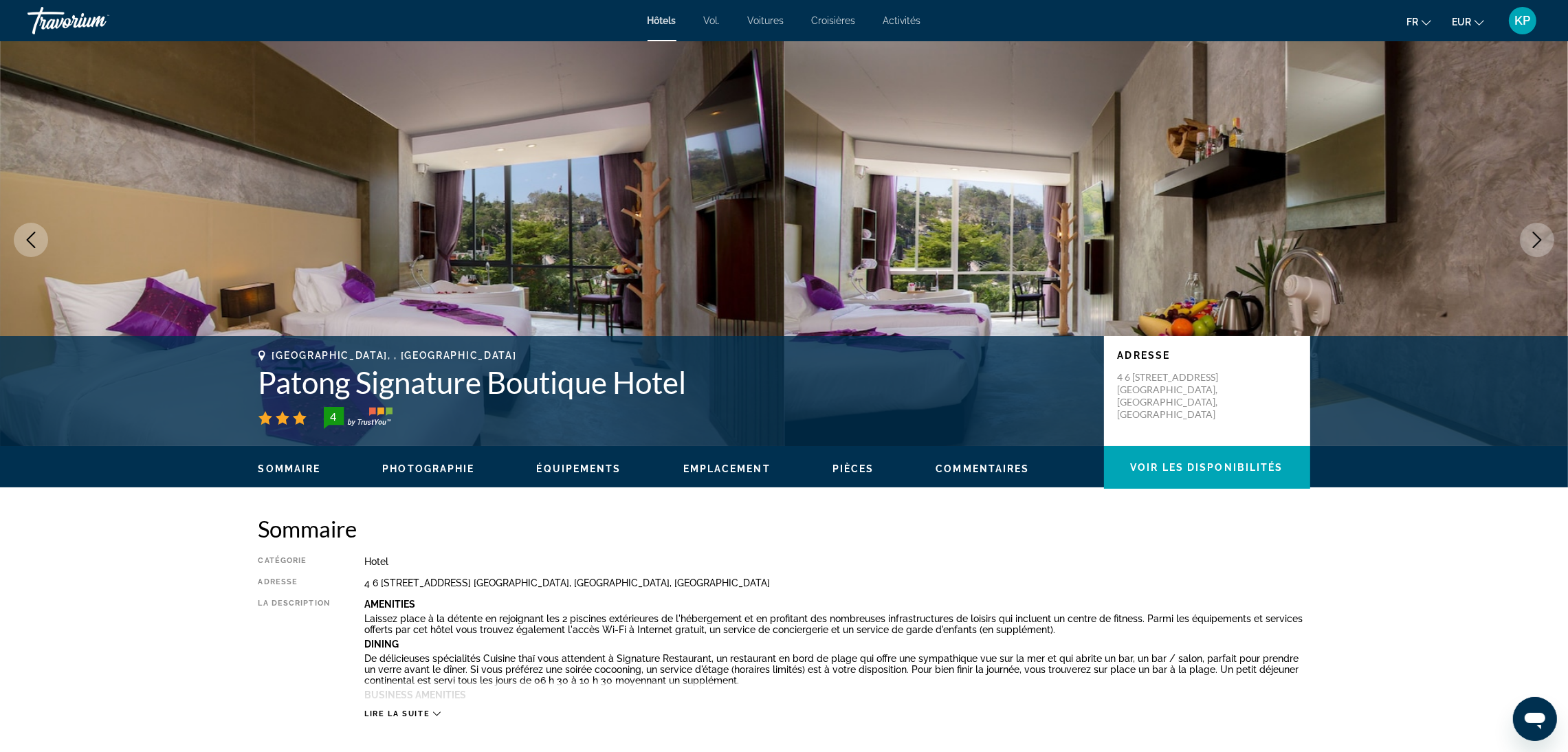
click at [1532, 248] on button "Next image" at bounding box center [1537, 240] width 34 height 34
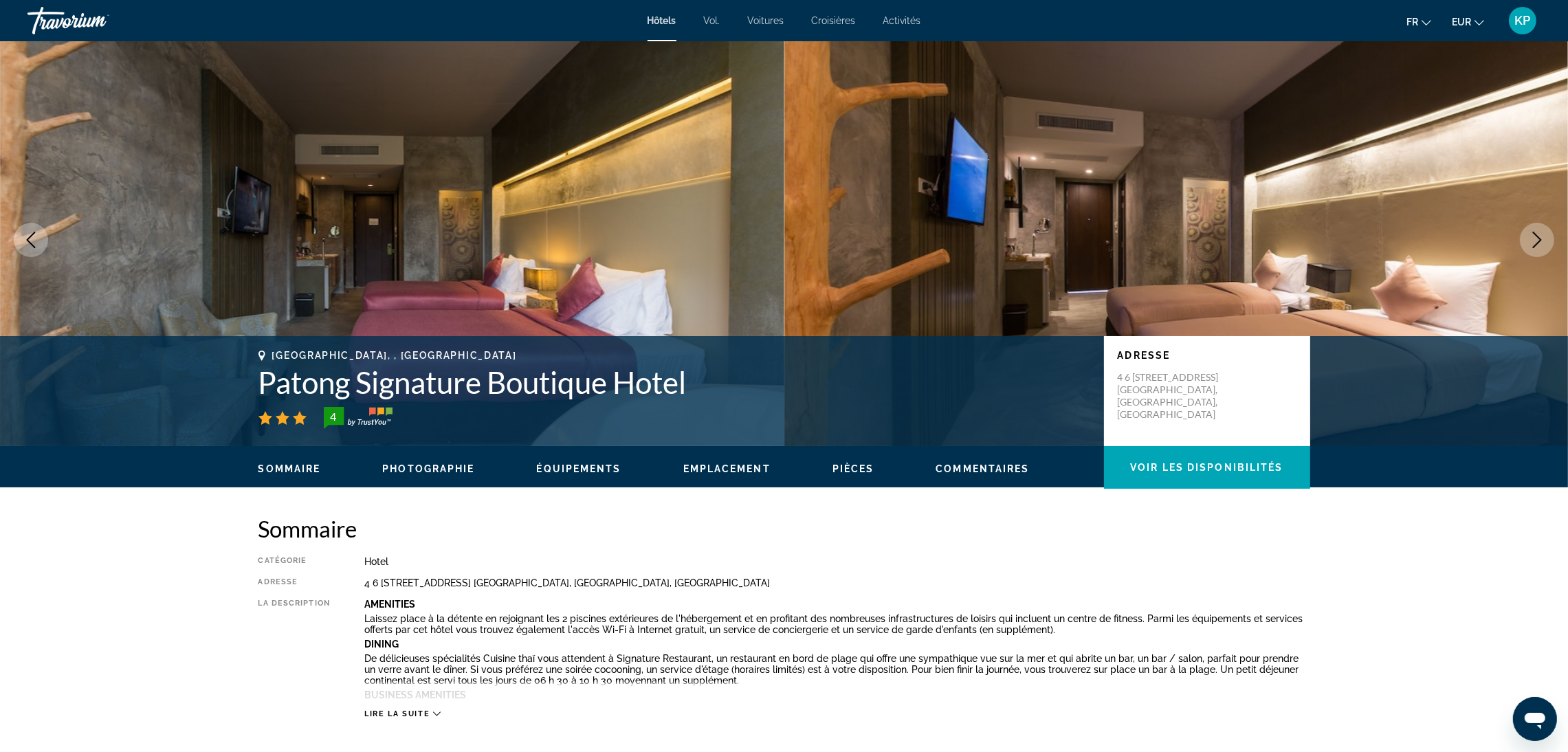
click at [1532, 248] on button "Next image" at bounding box center [1537, 240] width 34 height 34
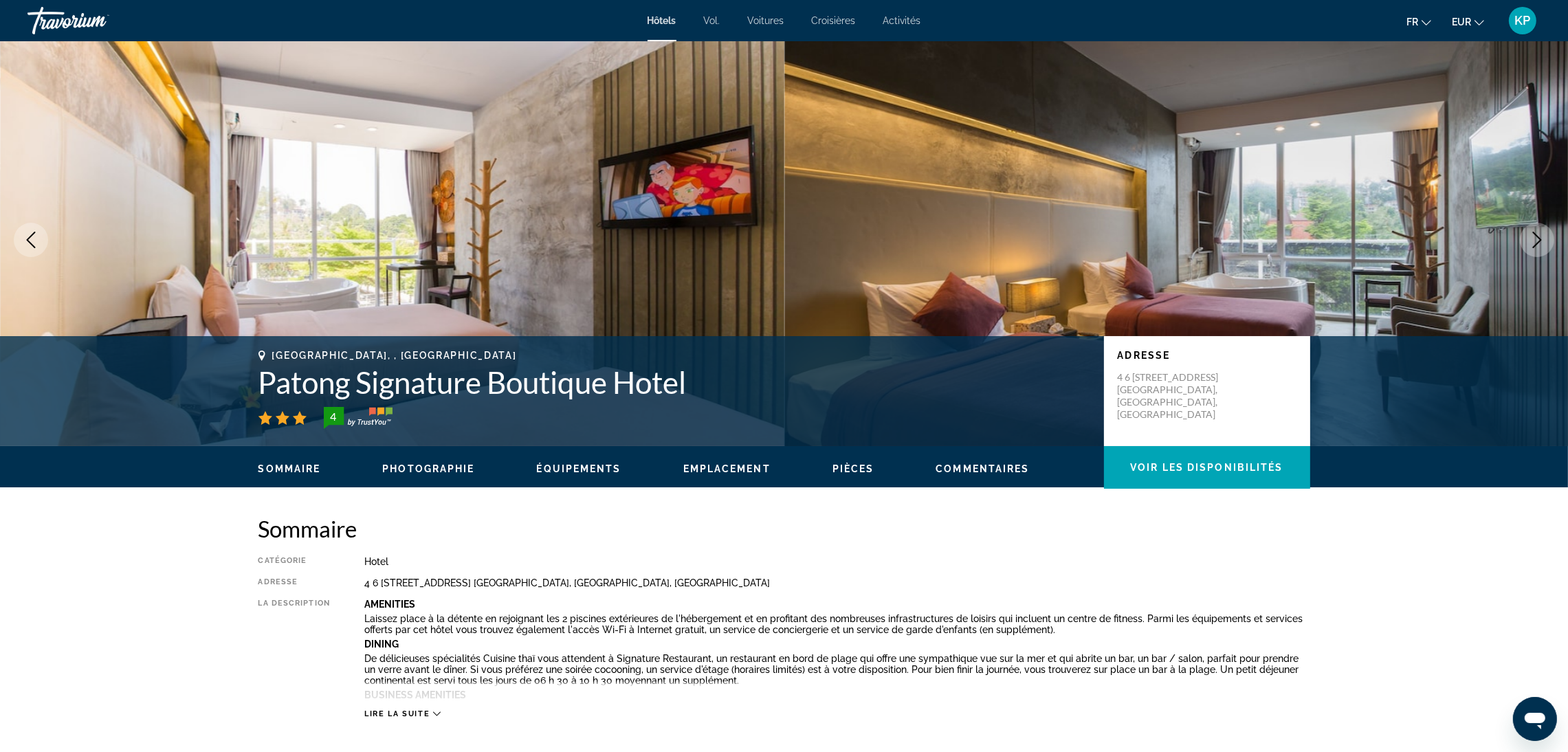
click at [1532, 248] on button "Next image" at bounding box center [1537, 240] width 34 height 34
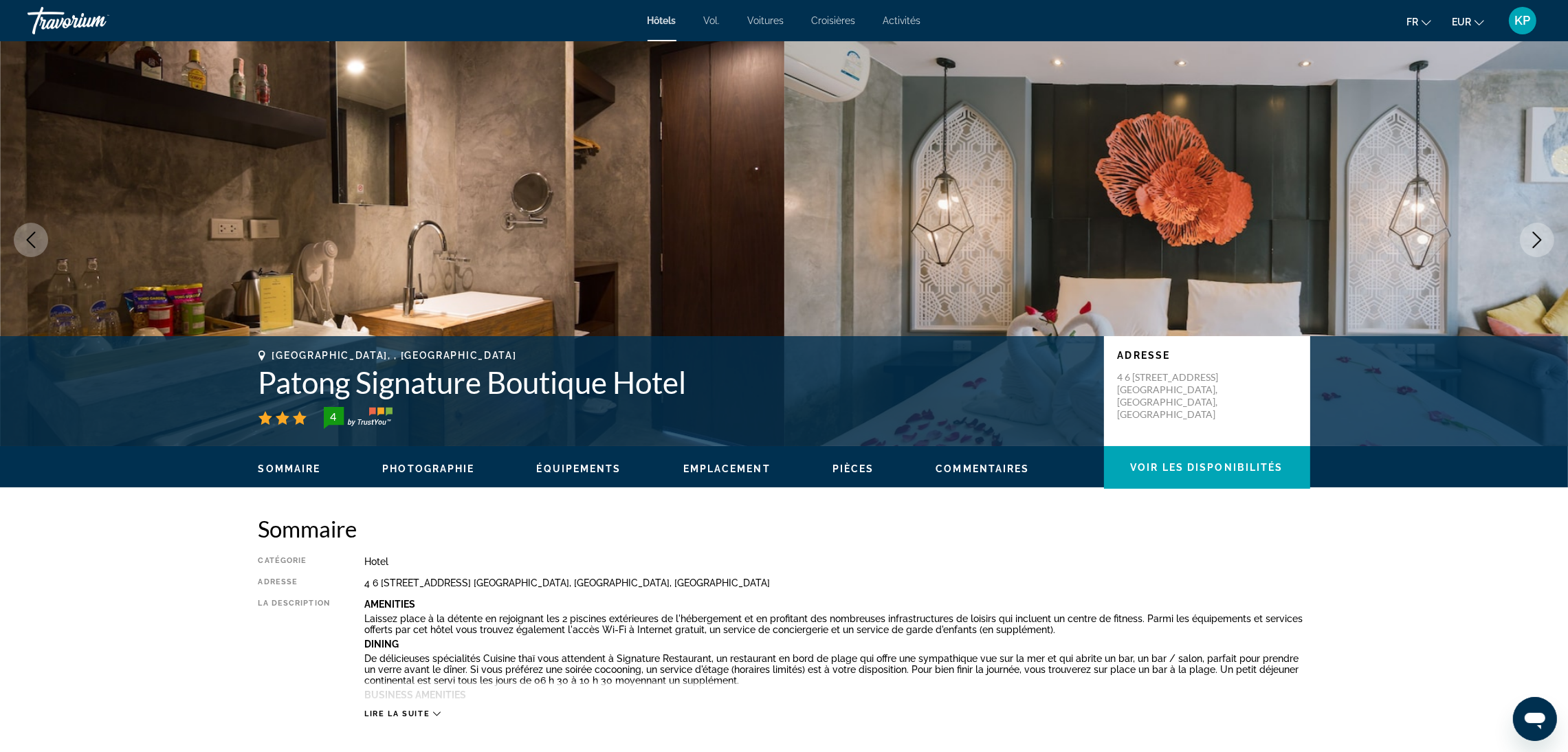
click at [1532, 248] on button "Next image" at bounding box center [1537, 240] width 34 height 34
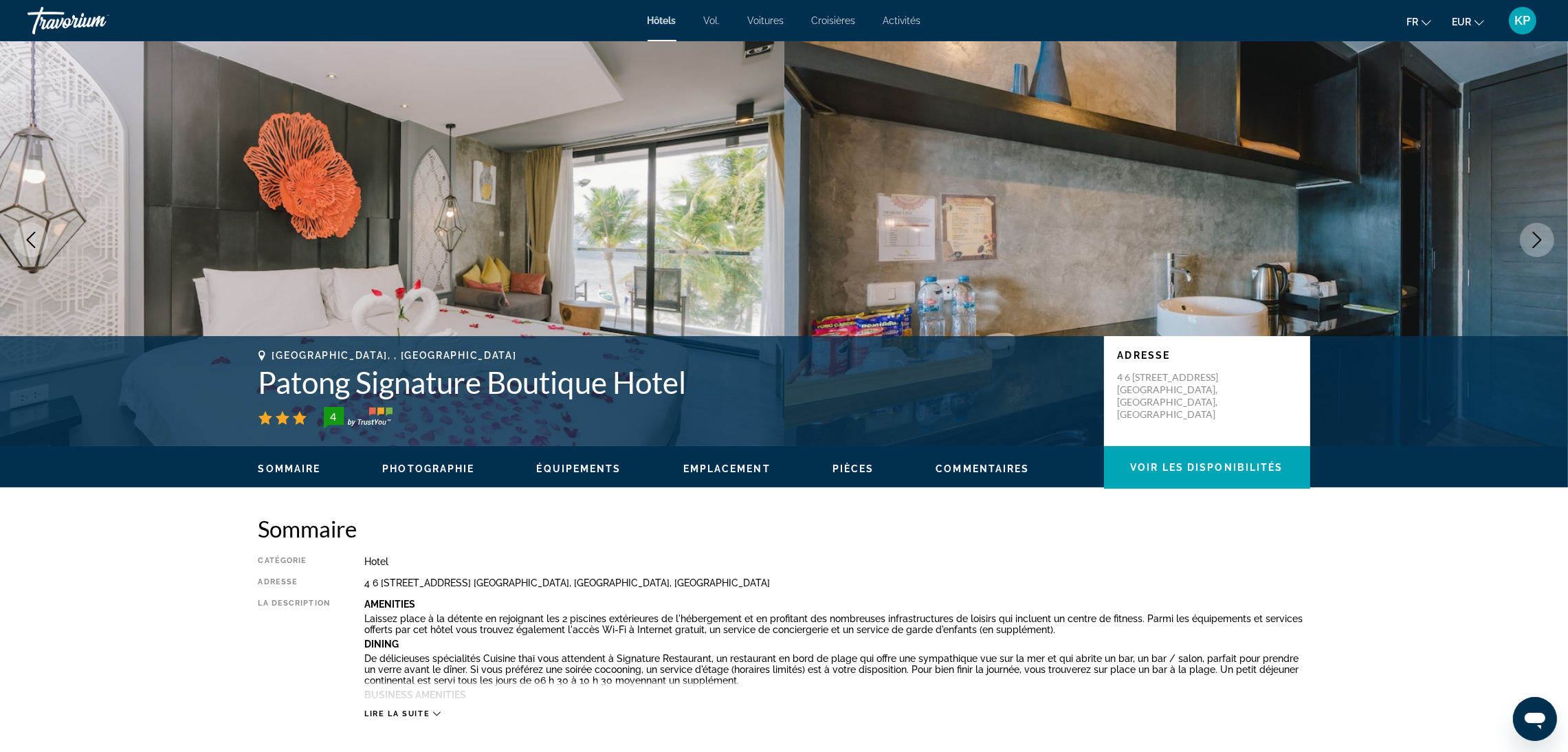
click at [1532, 248] on button "Next image" at bounding box center [1537, 240] width 34 height 34
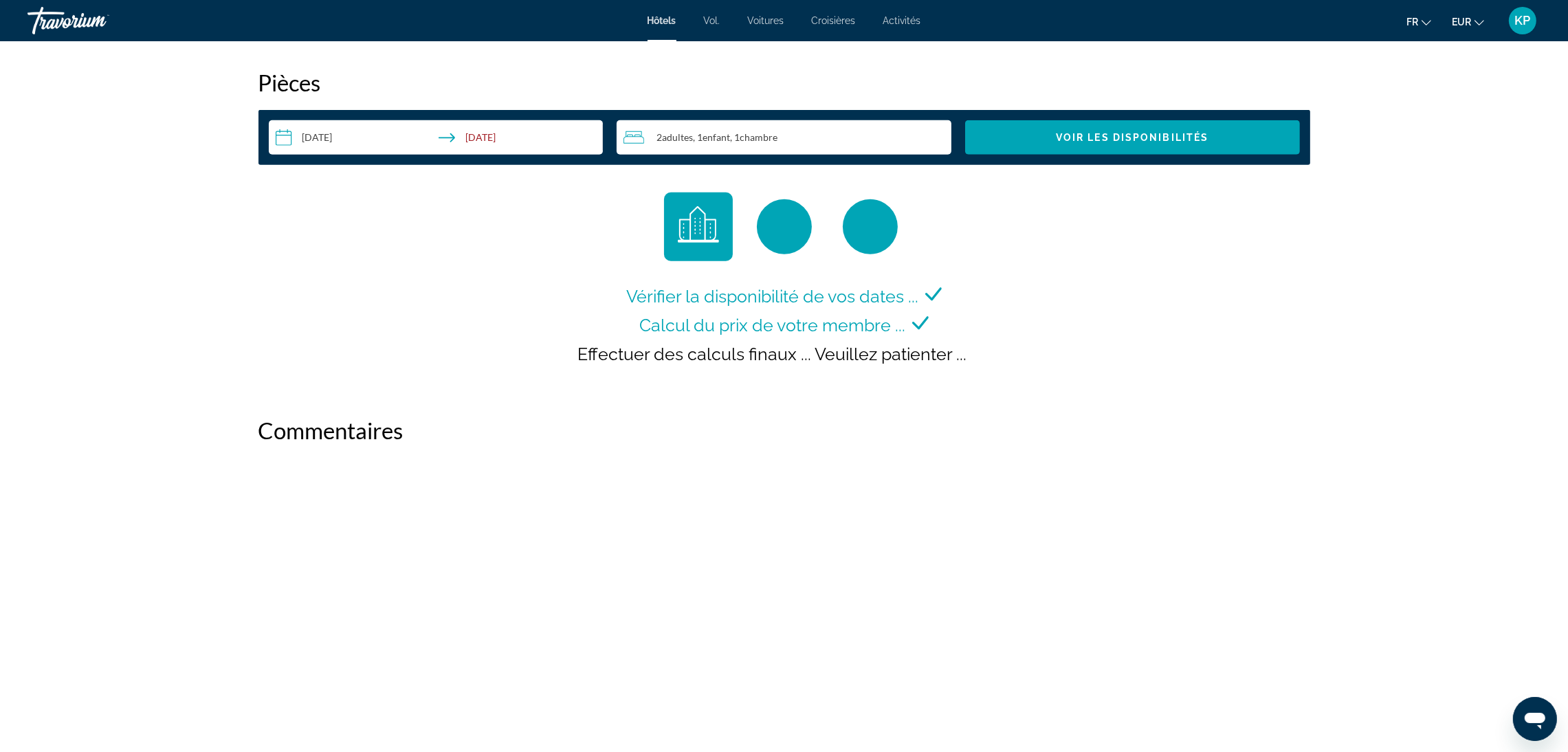
scroll to position [1658, 0]
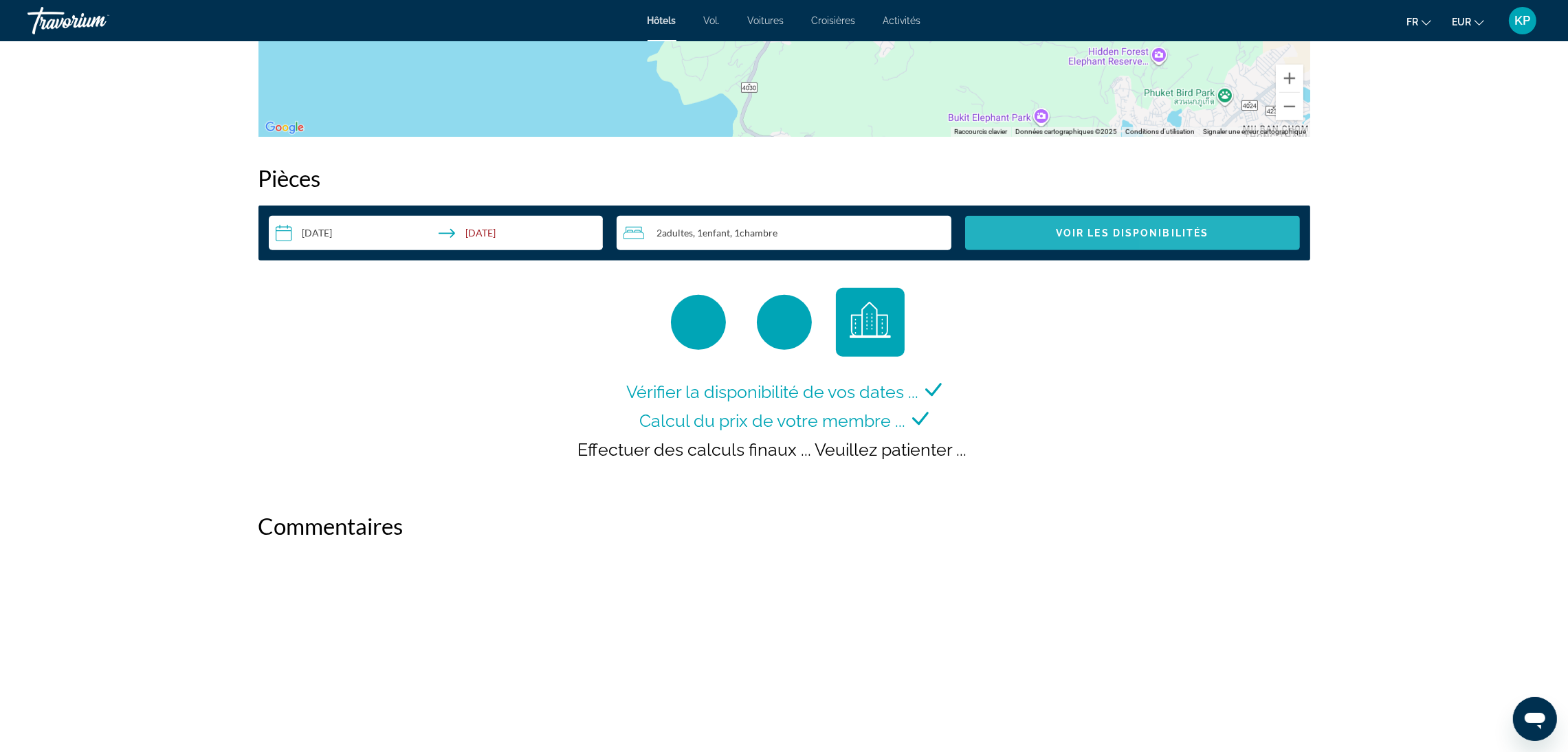
click at [1228, 226] on span "Search widget" at bounding box center [1132, 233] width 335 height 33
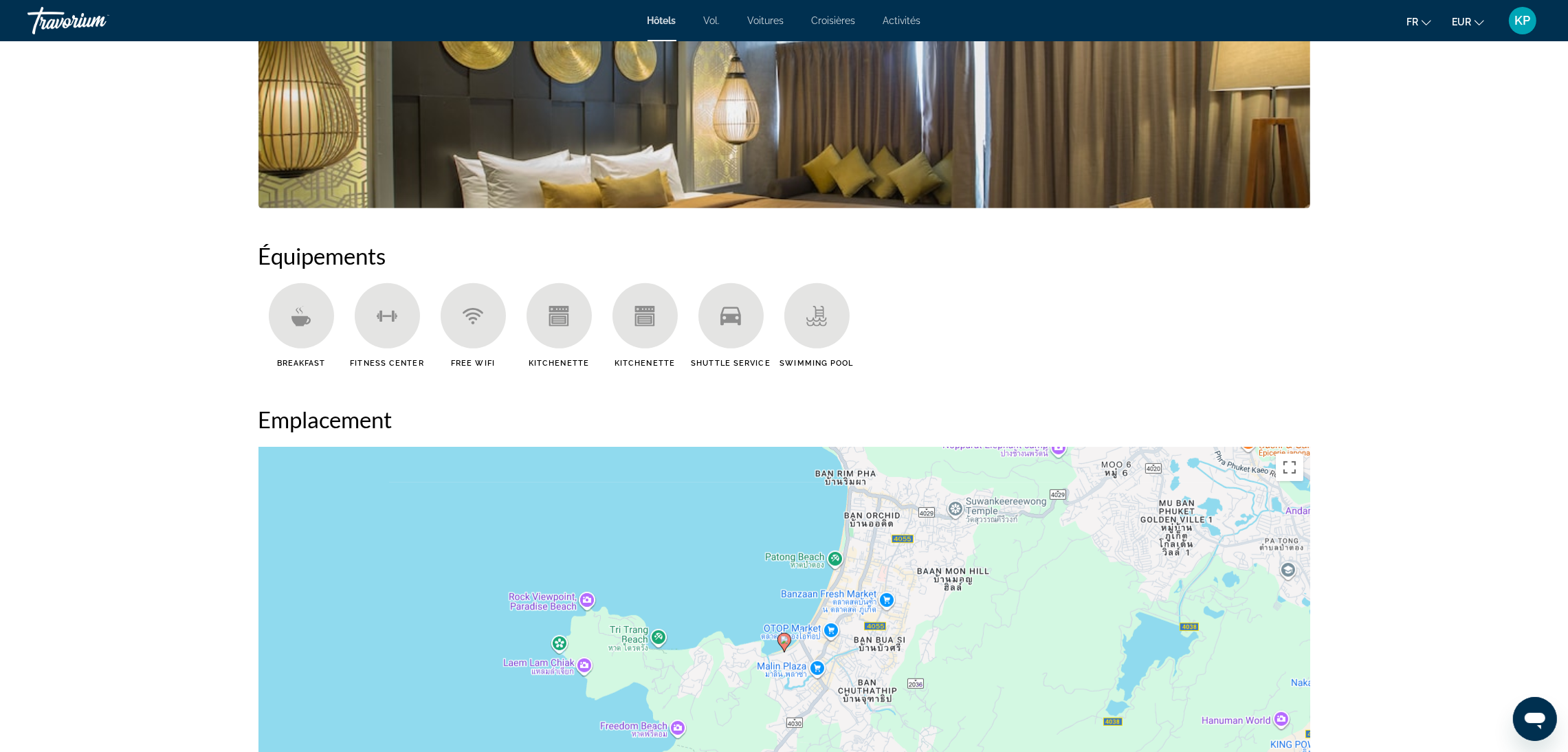
drag, startPoint x: 958, startPoint y: 472, endPoint x: 941, endPoint y: 419, distance: 55.7
click at [941, 419] on div "Sommaire Catégorie Hotel Adresse [STREET_ADDRESS] [GEOGRAPHIC_DATA], [GEOGRAPHI…" at bounding box center [784, 741] width 1065 height 2310
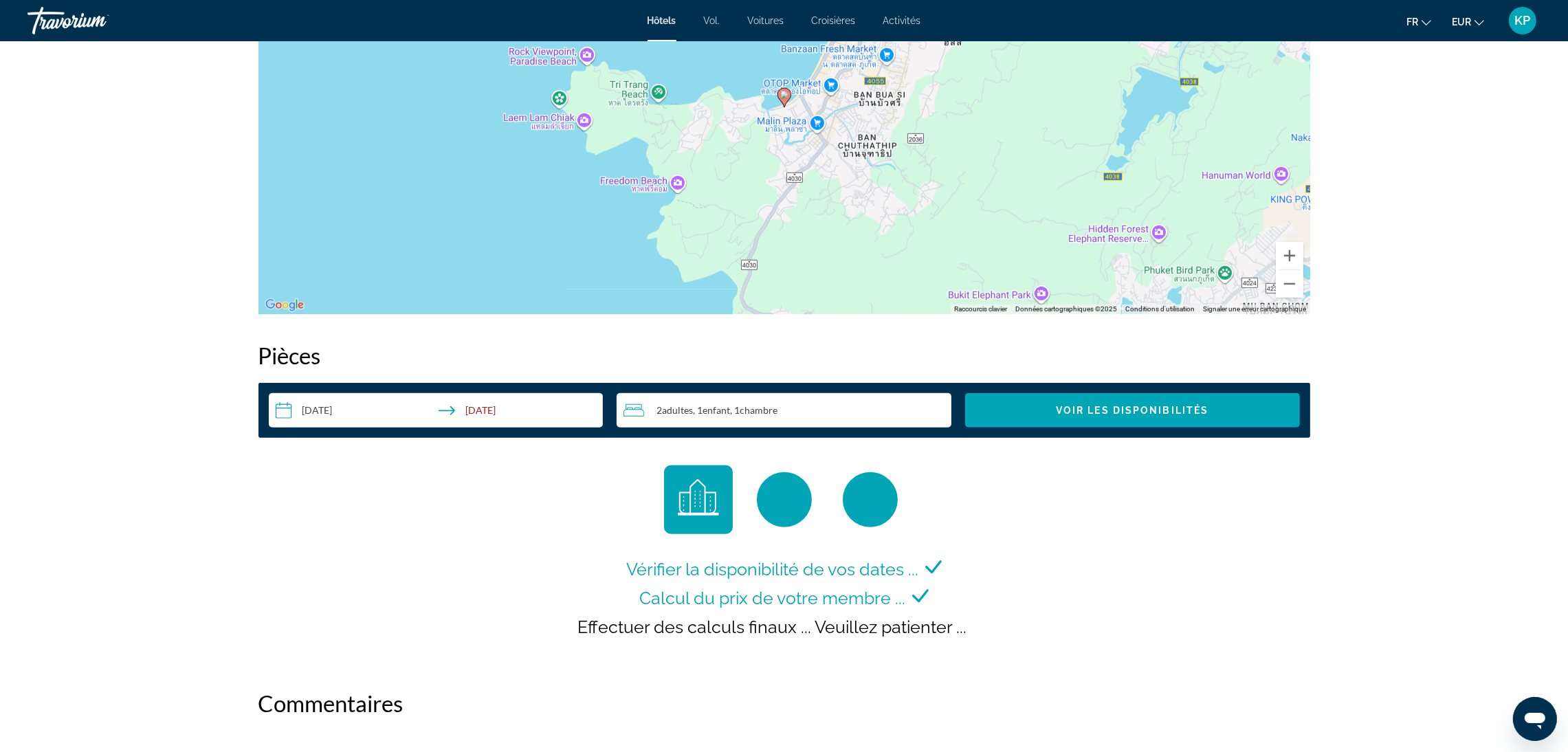
scroll to position [1452, 0]
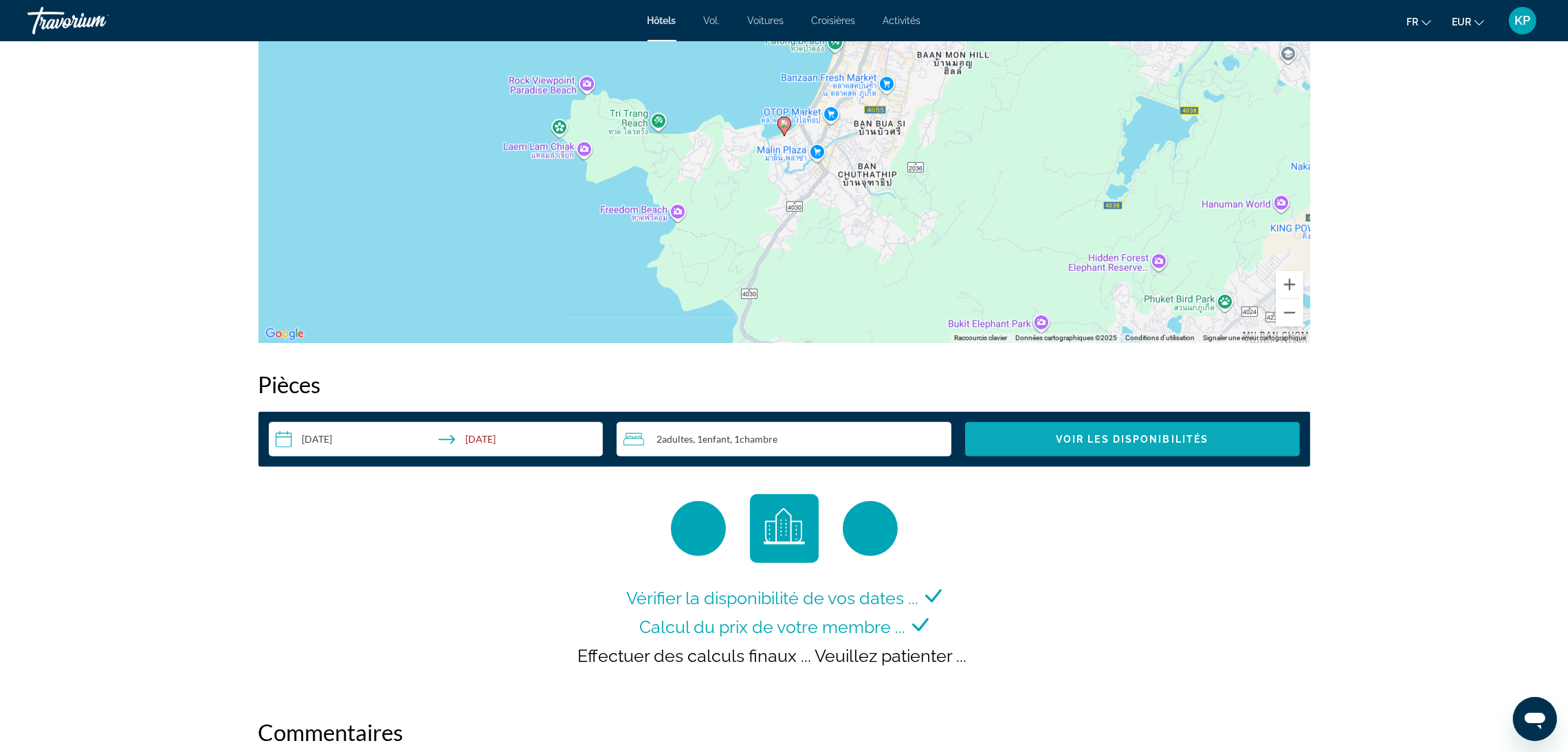
click at [1133, 445] on span "Search widget" at bounding box center [1132, 439] width 335 height 33
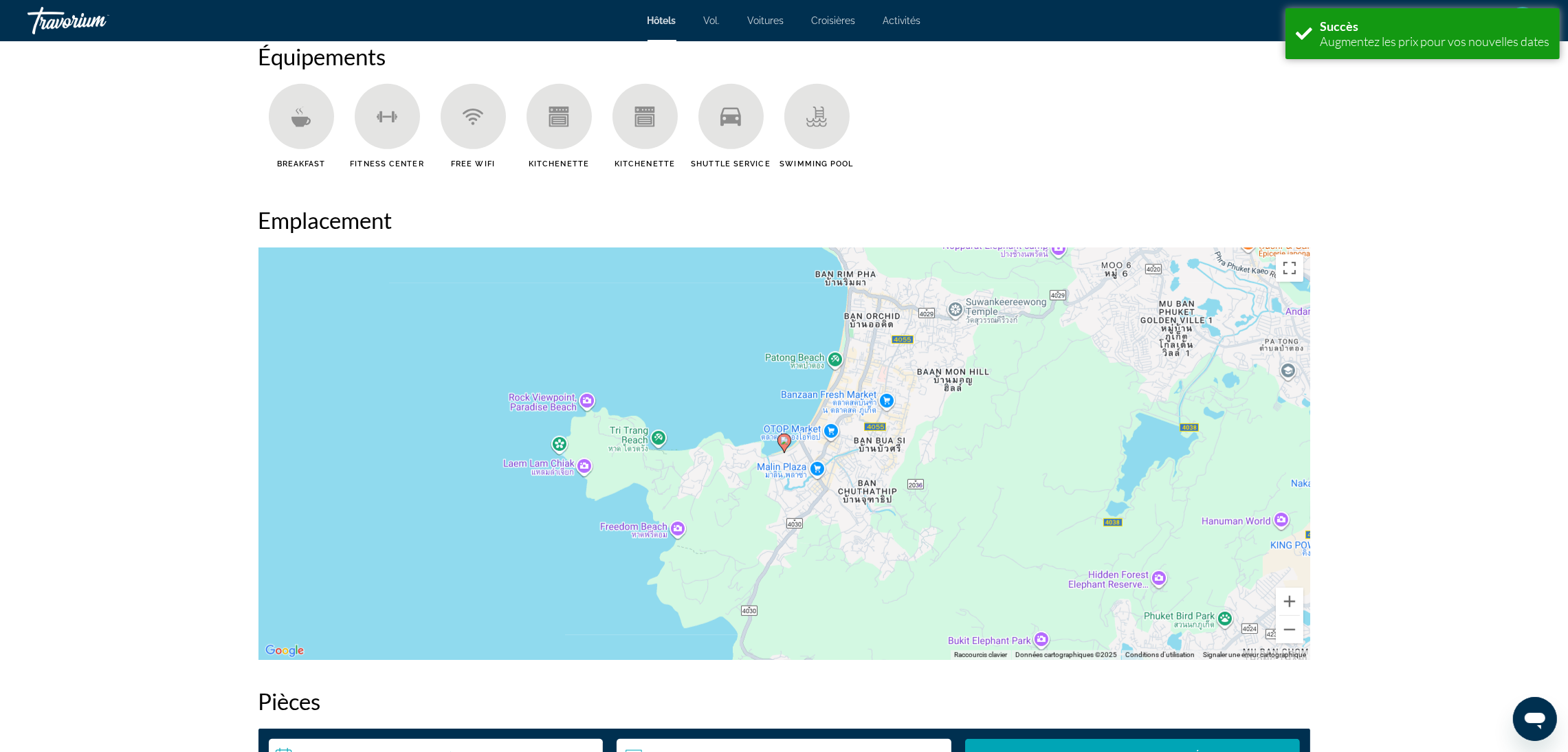
scroll to position [833, 0]
